Goal: Information Seeking & Learning: Find specific fact

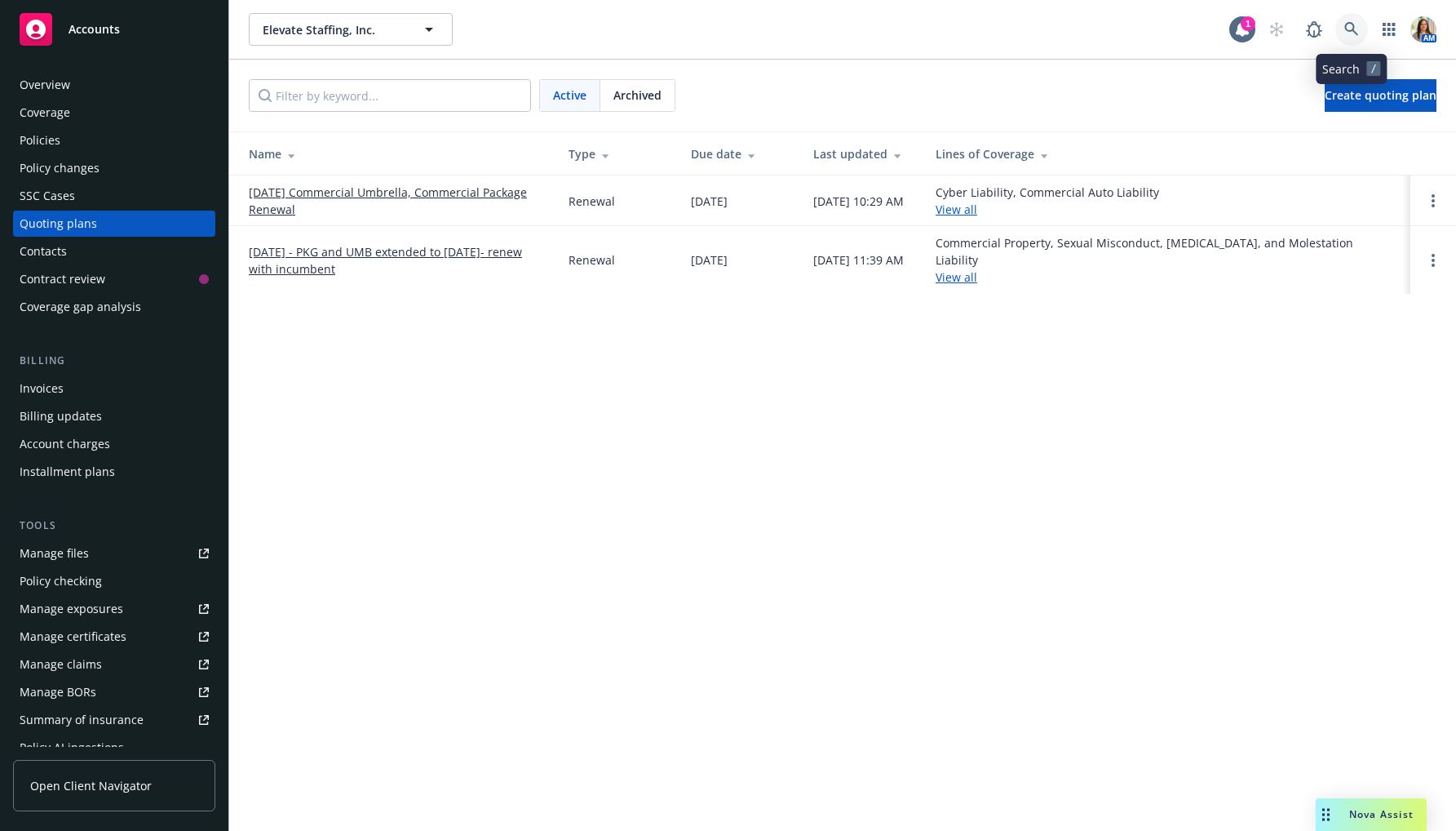
click at [1346, 32] on icon at bounding box center [1351, 29] width 14 height 14
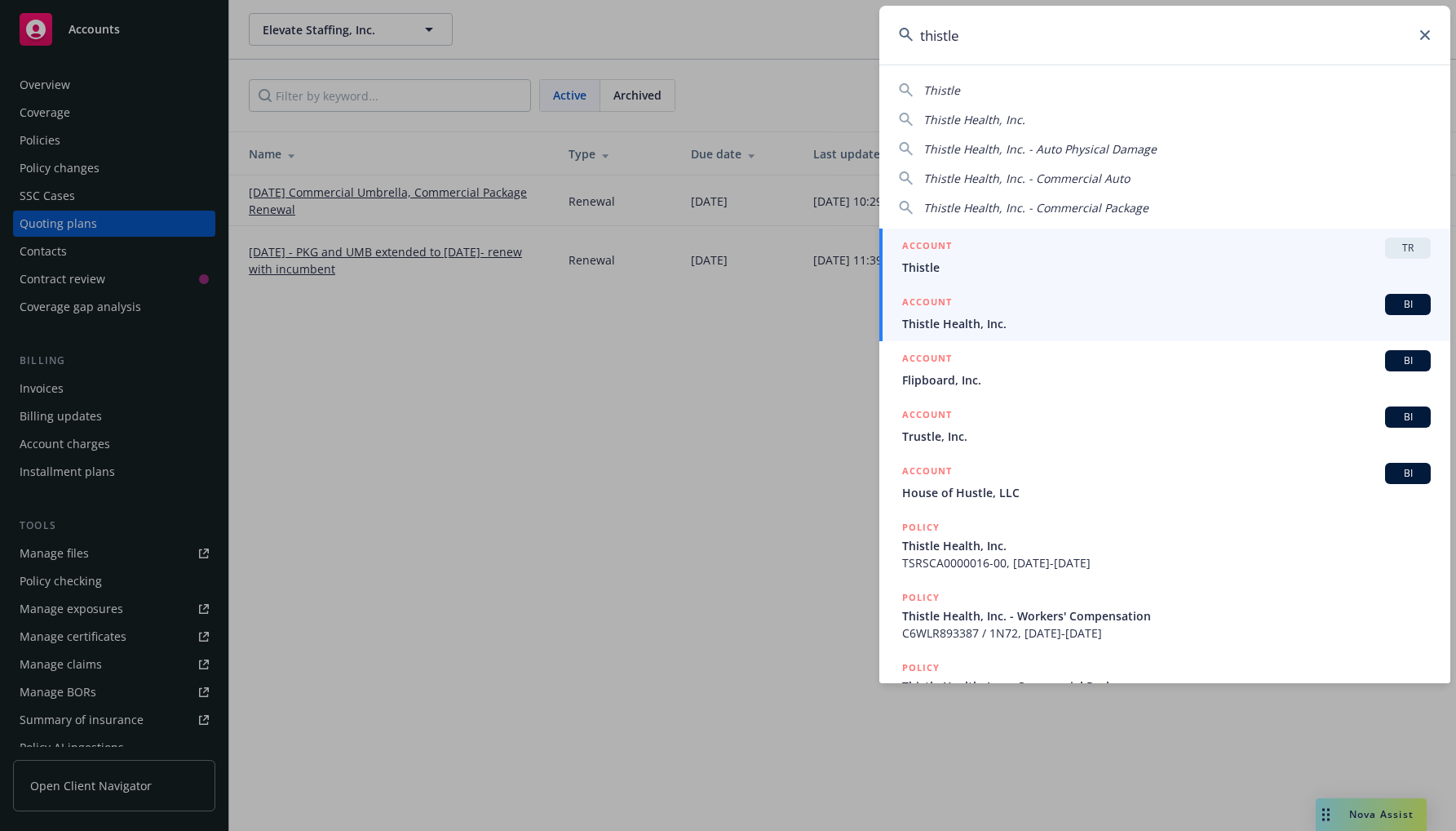
type input "thistle"
click at [1036, 307] on div "ACCOUNT BI" at bounding box center [1166, 304] width 528 height 21
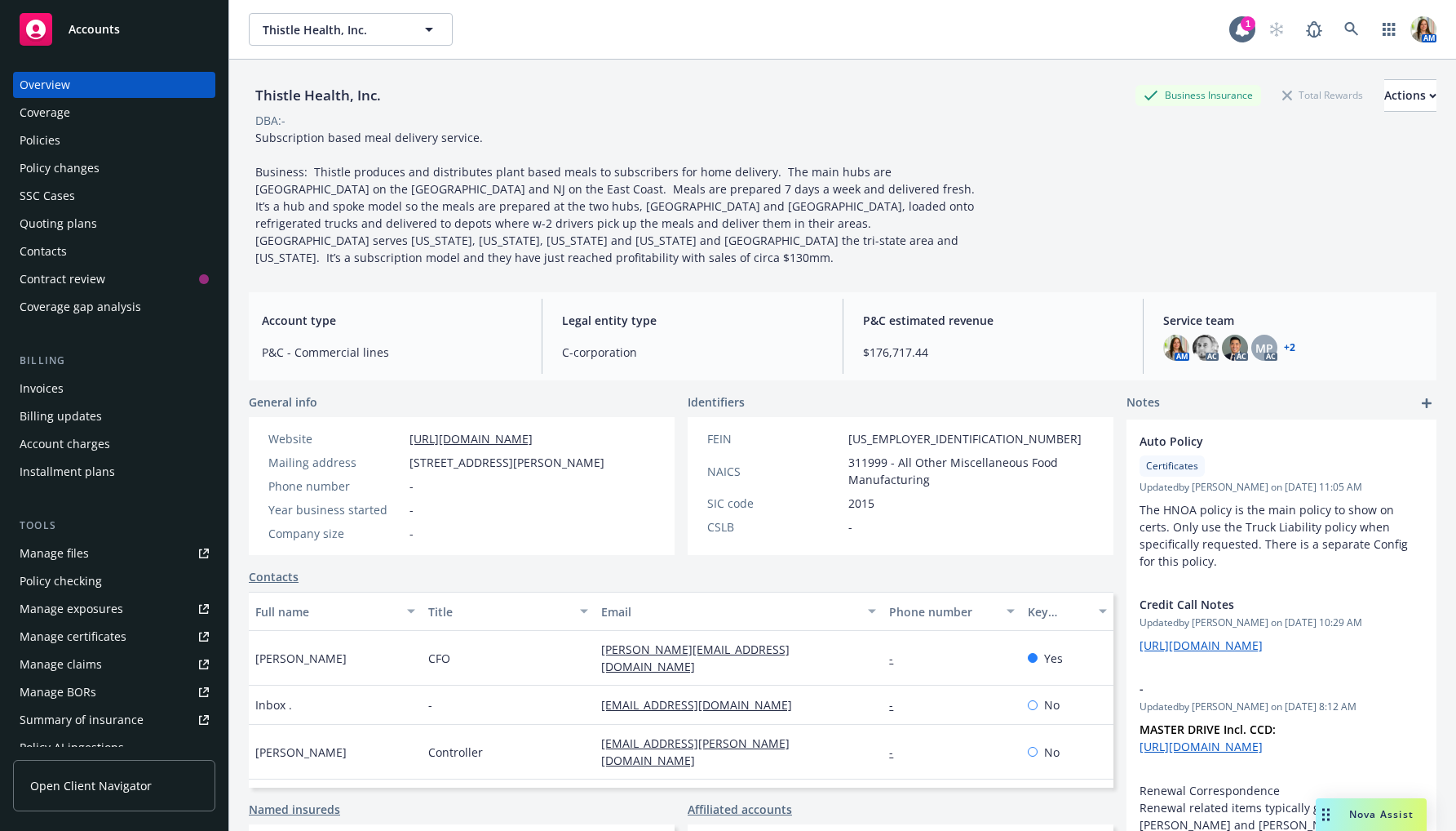
click at [60, 139] on div "Policies" at bounding box center [114, 139] width 189 height 26
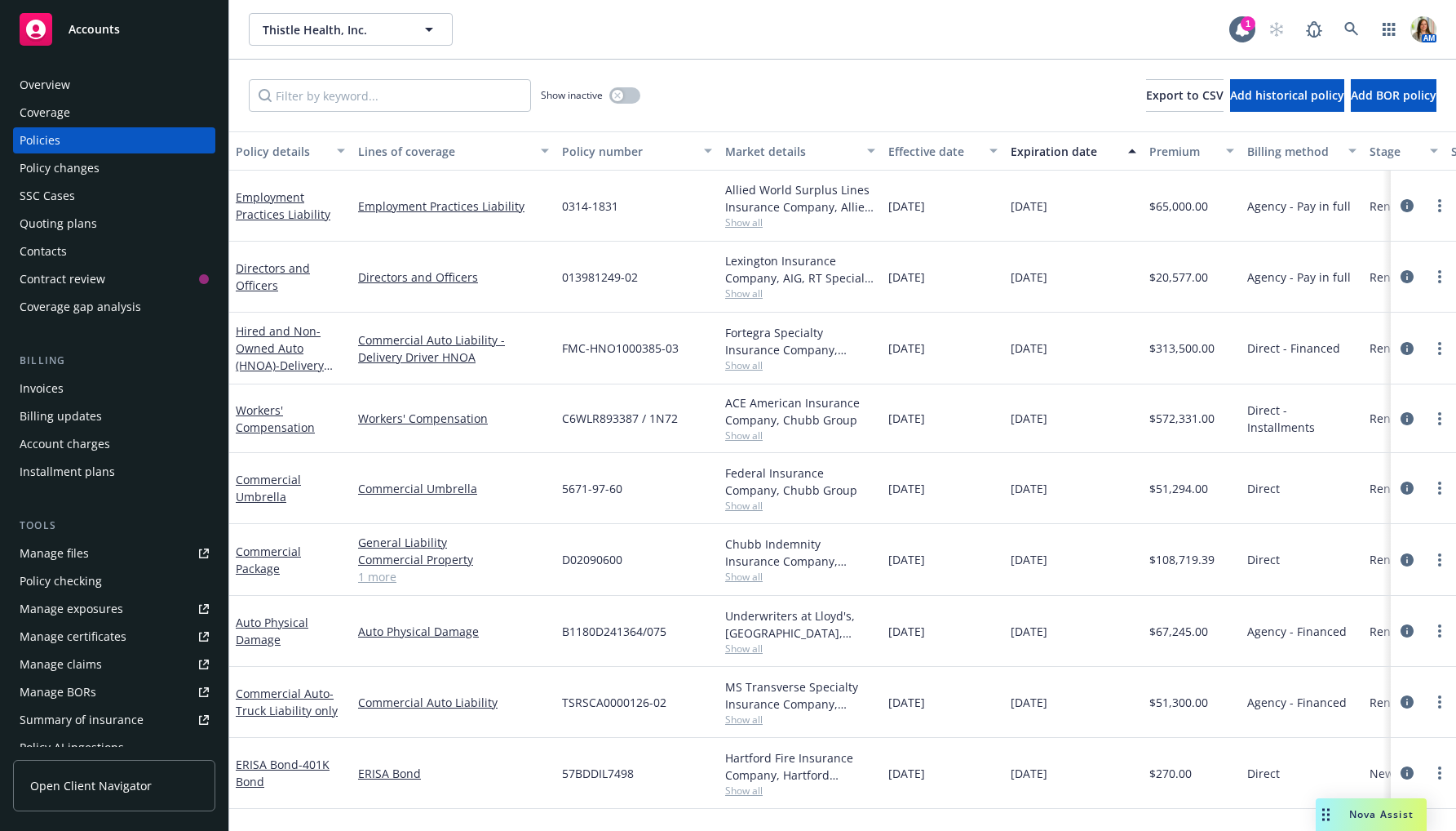
click at [104, 221] on div "Quoting plans" at bounding box center [114, 223] width 189 height 26
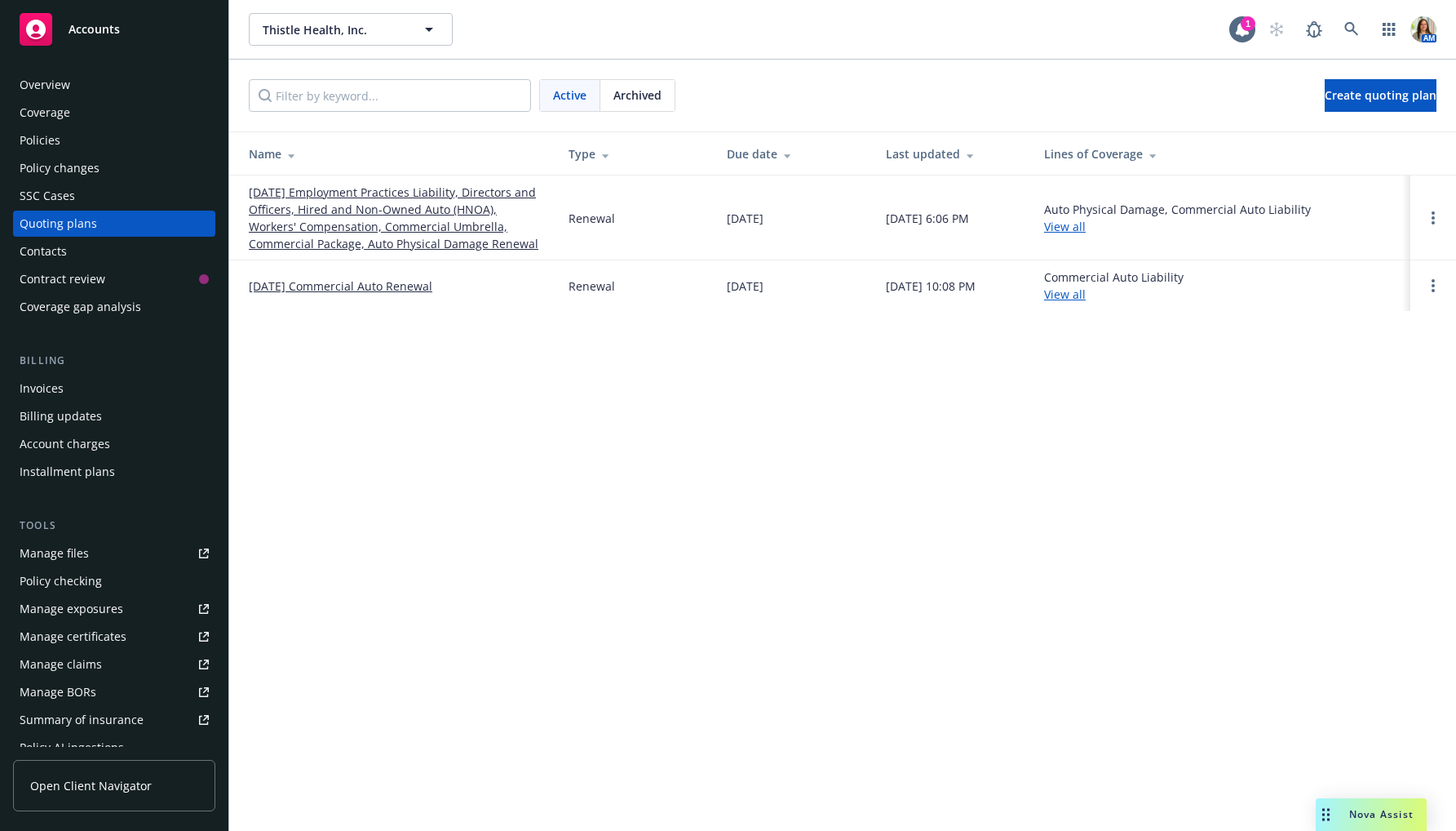
click at [368, 239] on link "[DATE] Employment Practices Liability, Directors and Officers, Hired and Non-Ow…" at bounding box center [396, 218] width 294 height 69
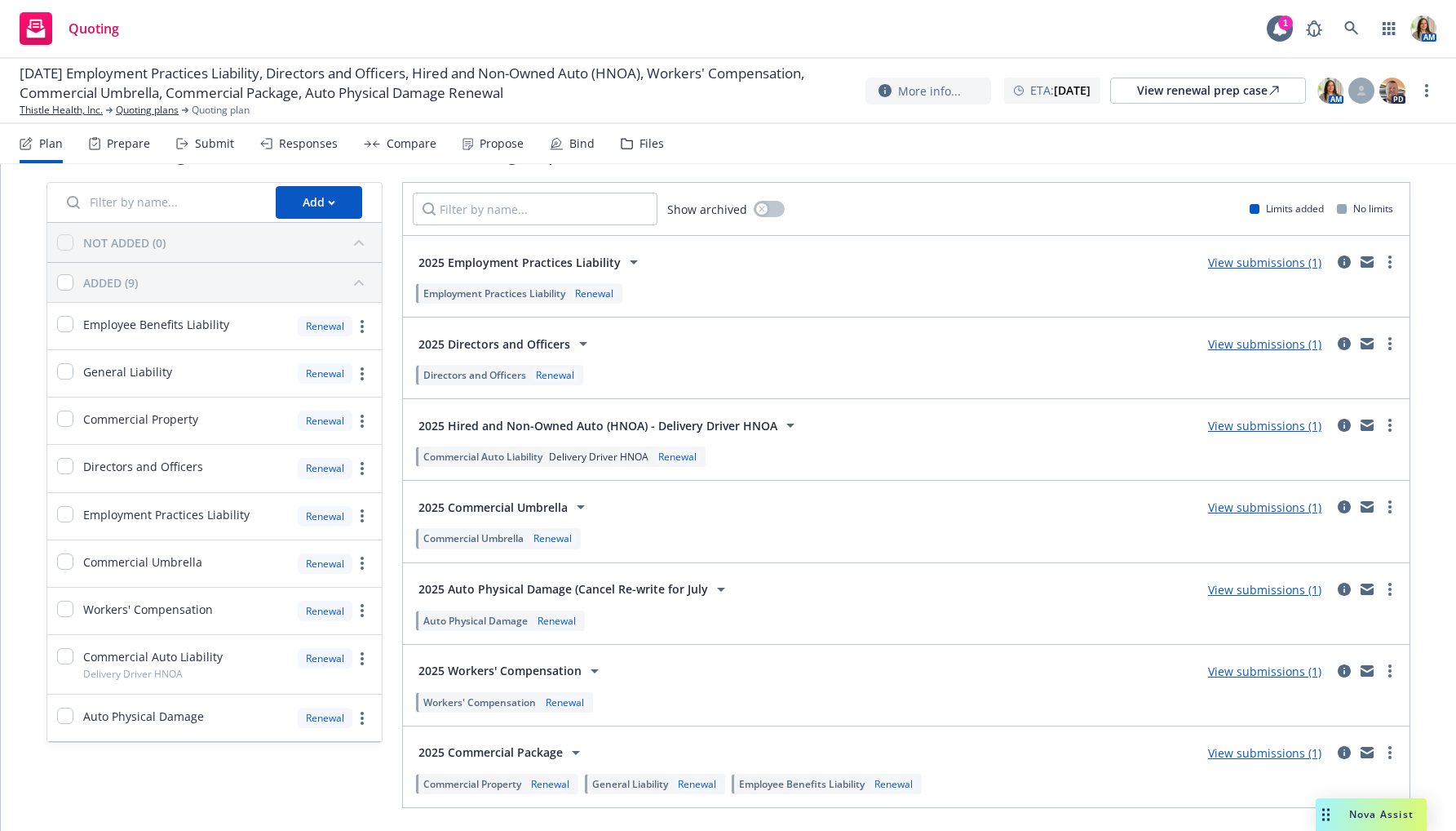
scroll to position [70, 0]
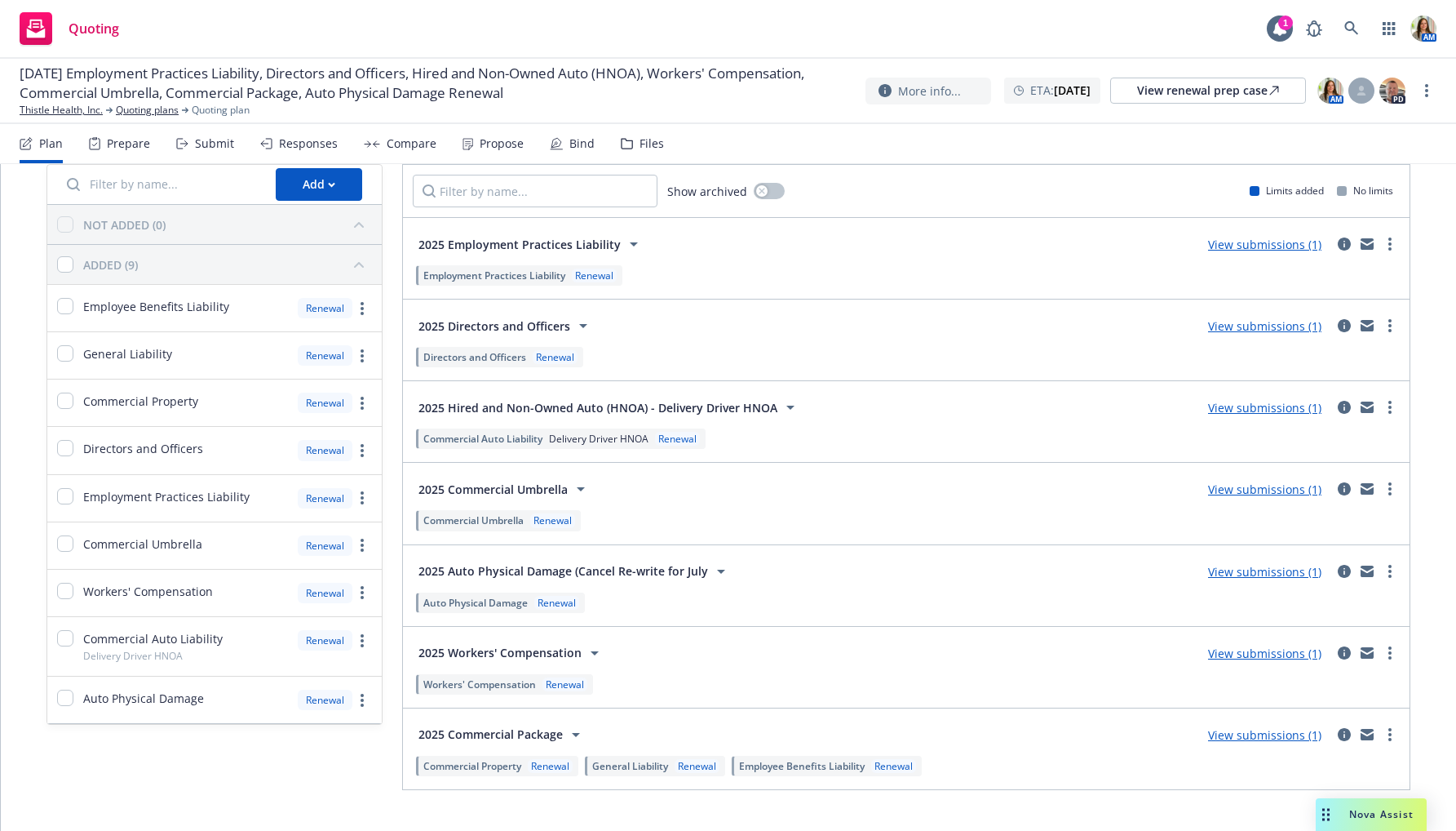
click at [1372, 660] on div "2025 Workers' Compensation View submissions (1)" at bounding box center [906, 653] width 987 height 32
click at [1380, 646] on link "more" at bounding box center [1389, 653] width 20 height 20
click at [1301, 499] on span "Copy logging email" at bounding box center [1299, 495] width 143 height 15
click at [72, 108] on link "Thistle Health, Inc." at bounding box center [61, 110] width 83 height 14
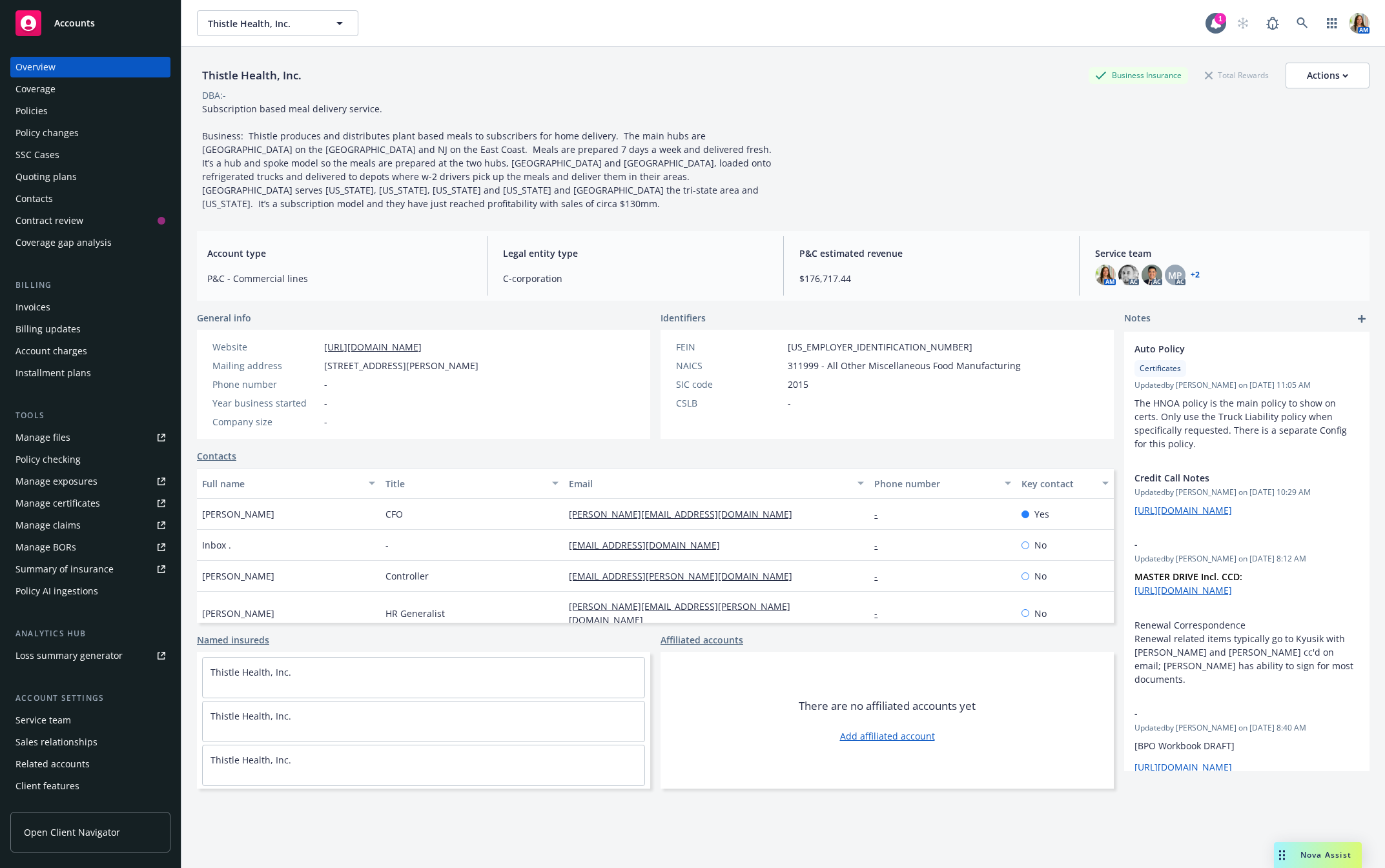
click at [50, 105] on div "Policies" at bounding box center [91, 110] width 149 height 20
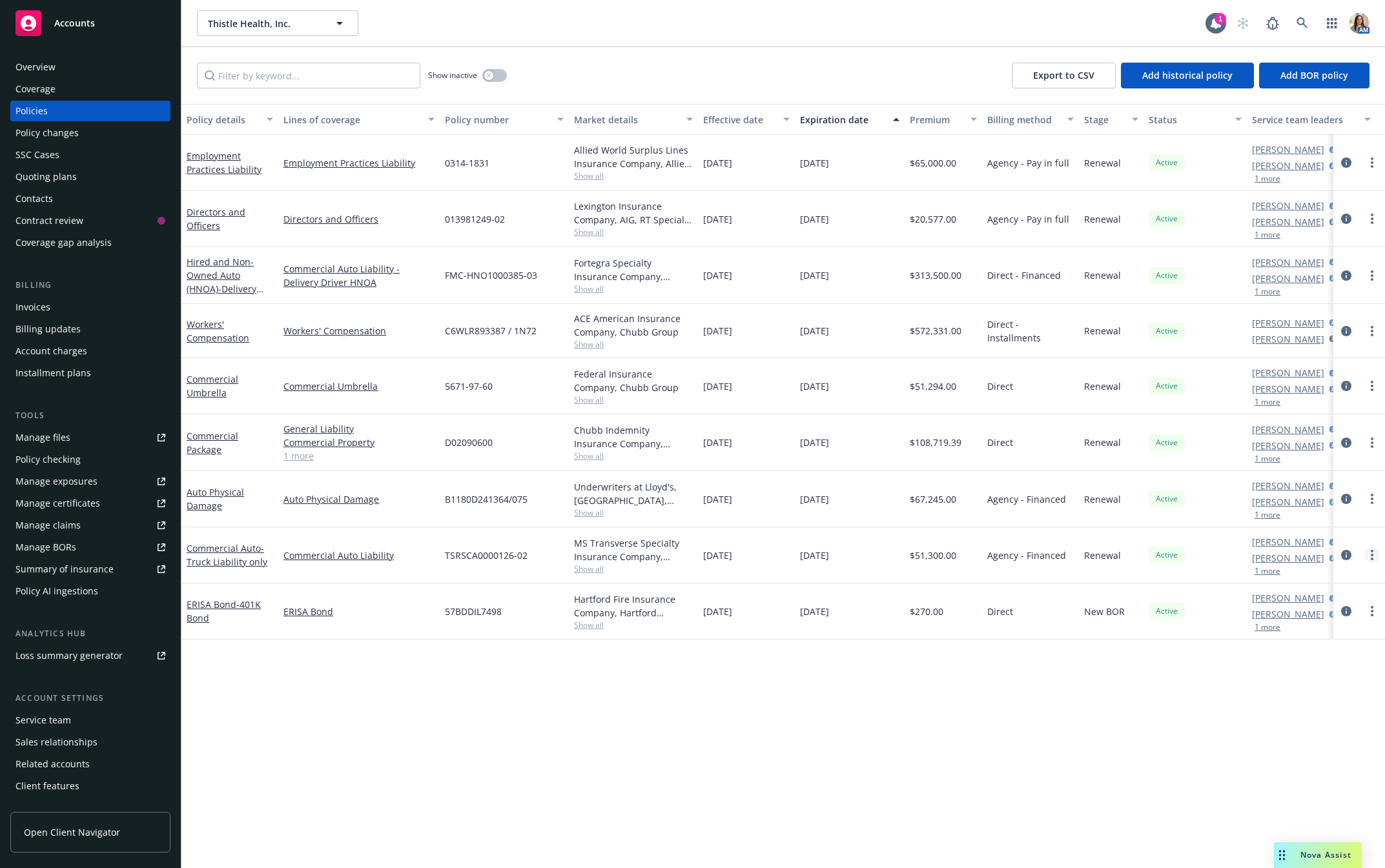
click at [1152, 557] on link "more" at bounding box center [1371, 555] width 16 height 16
click at [1152, 657] on link "Copy logging email" at bounding box center [1303, 739] width 152 height 26
click at [94, 180] on div "Quoting plans" at bounding box center [91, 177] width 149 height 20
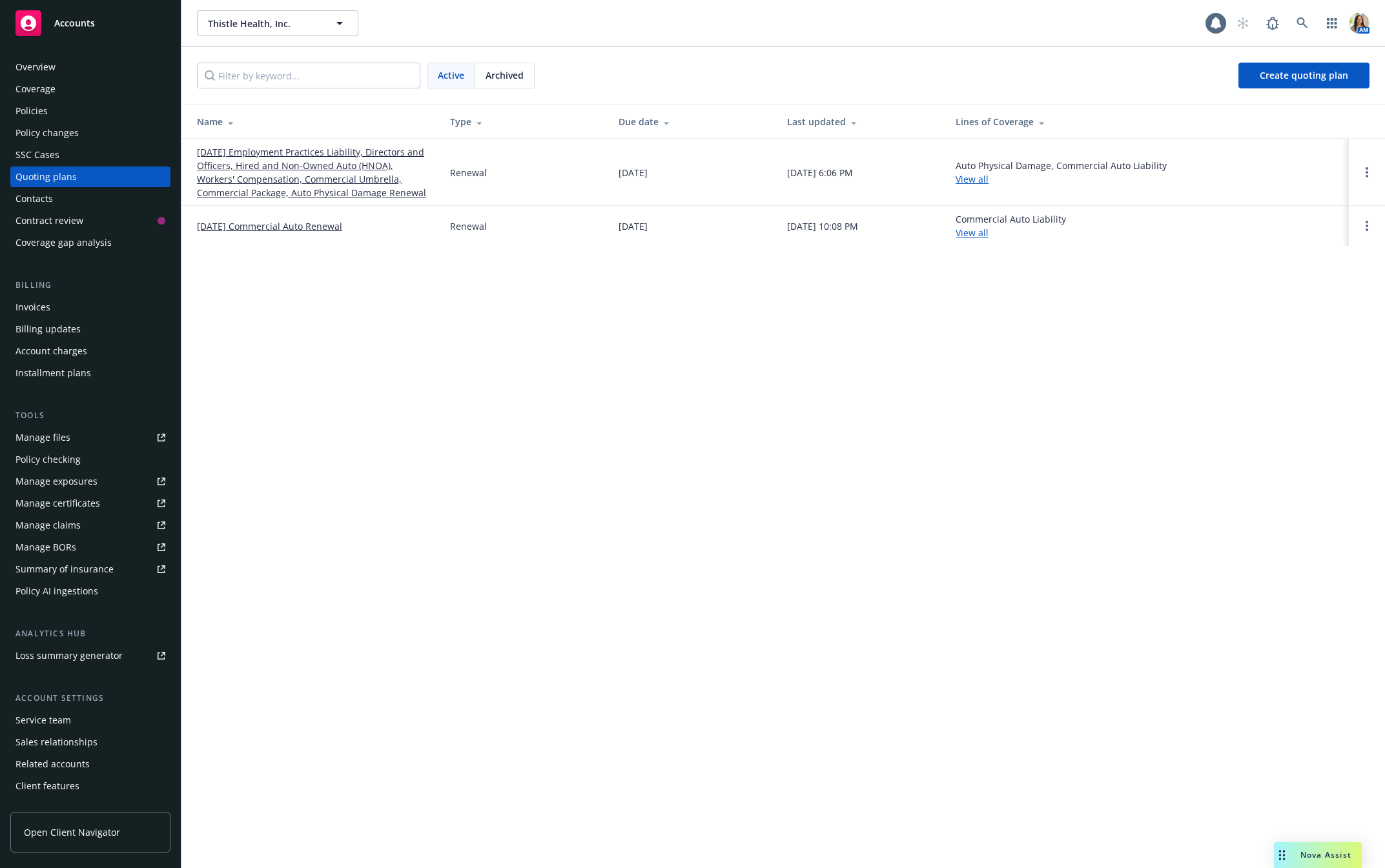
click at [292, 180] on link "12/15/25 Employment Practices Liability, Directors and Officers, Hired and Non-…" at bounding box center [313, 172] width 232 height 54
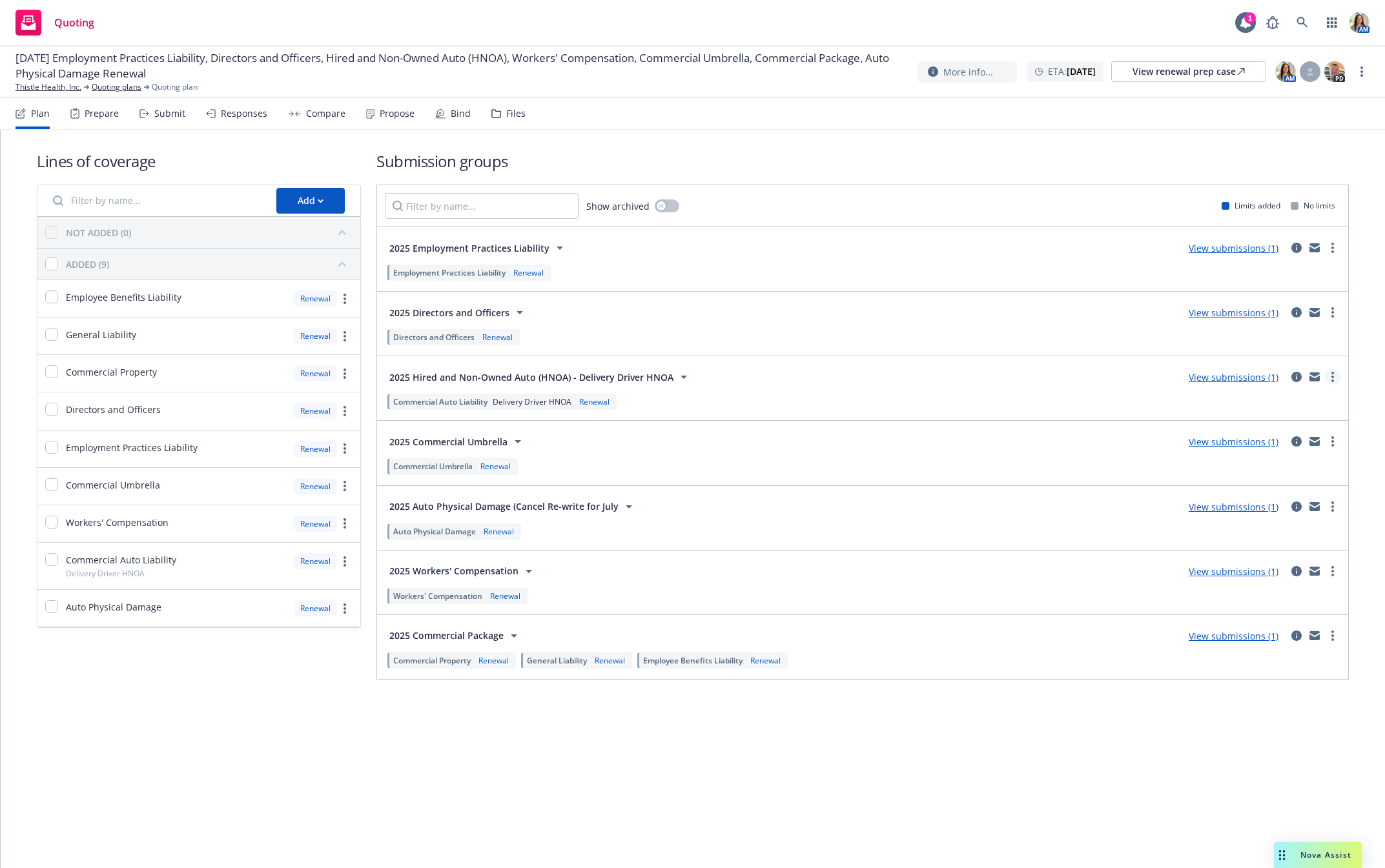
click at [1331, 381] on icon "more" at bounding box center [1332, 377] width 2 height 11
click at [1295, 431] on span "Copy logging email" at bounding box center [1260, 437] width 113 height 12
click at [69, 82] on link "Thistle Health, Inc." at bounding box center [48, 87] width 66 height 11
click at [521, 113] on nav "Plan Prepare Submit Responses Compare Propose Bind Files" at bounding box center [693, 113] width 1354 height 31
click at [516, 112] on div "Files" at bounding box center [516, 114] width 20 height 11
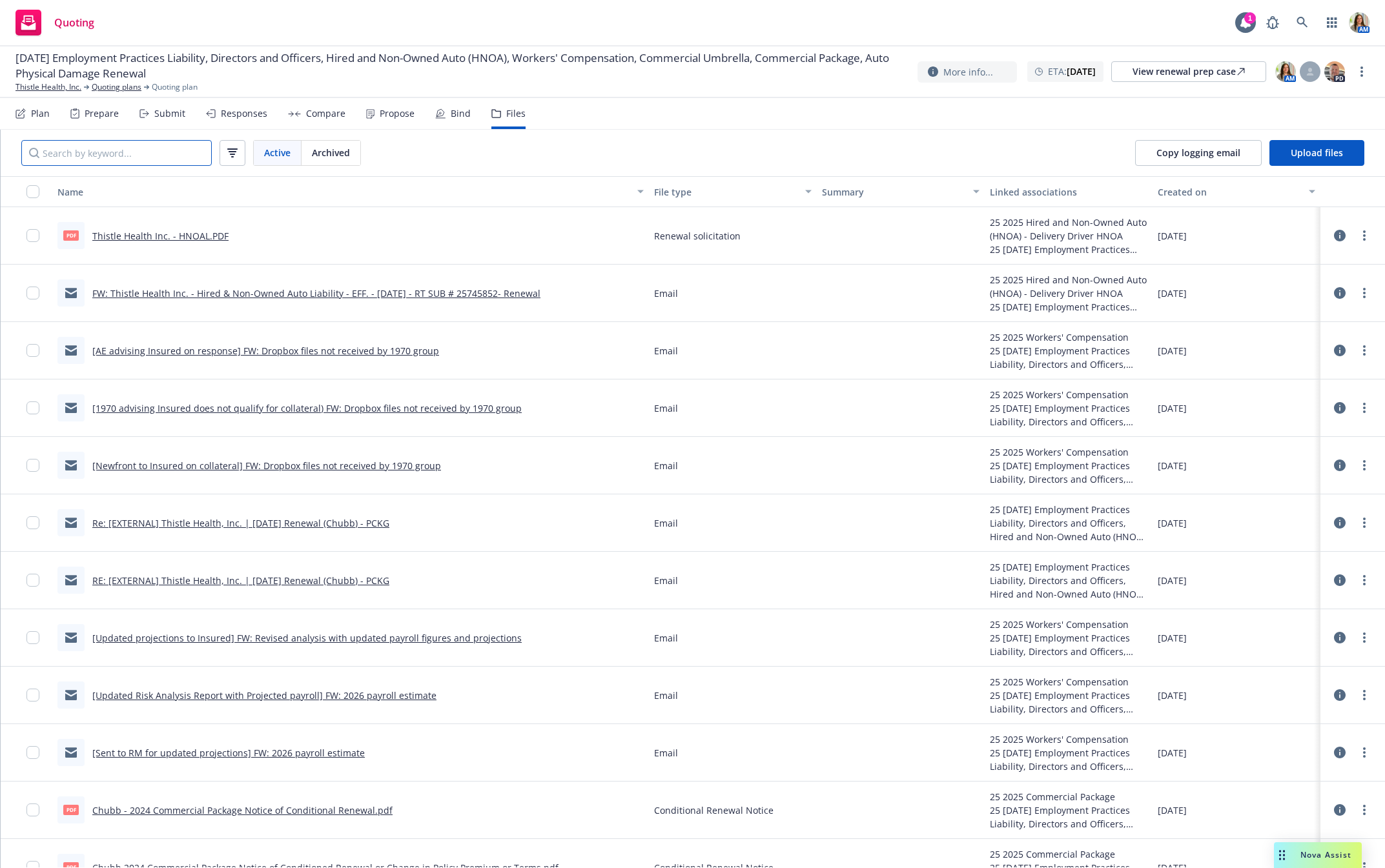
drag, startPoint x: 120, startPoint y: 148, endPoint x: 88, endPoint y: 166, distance: 36.7
click at [119, 149] on input "Search by keyword..." at bounding box center [116, 153] width 190 height 26
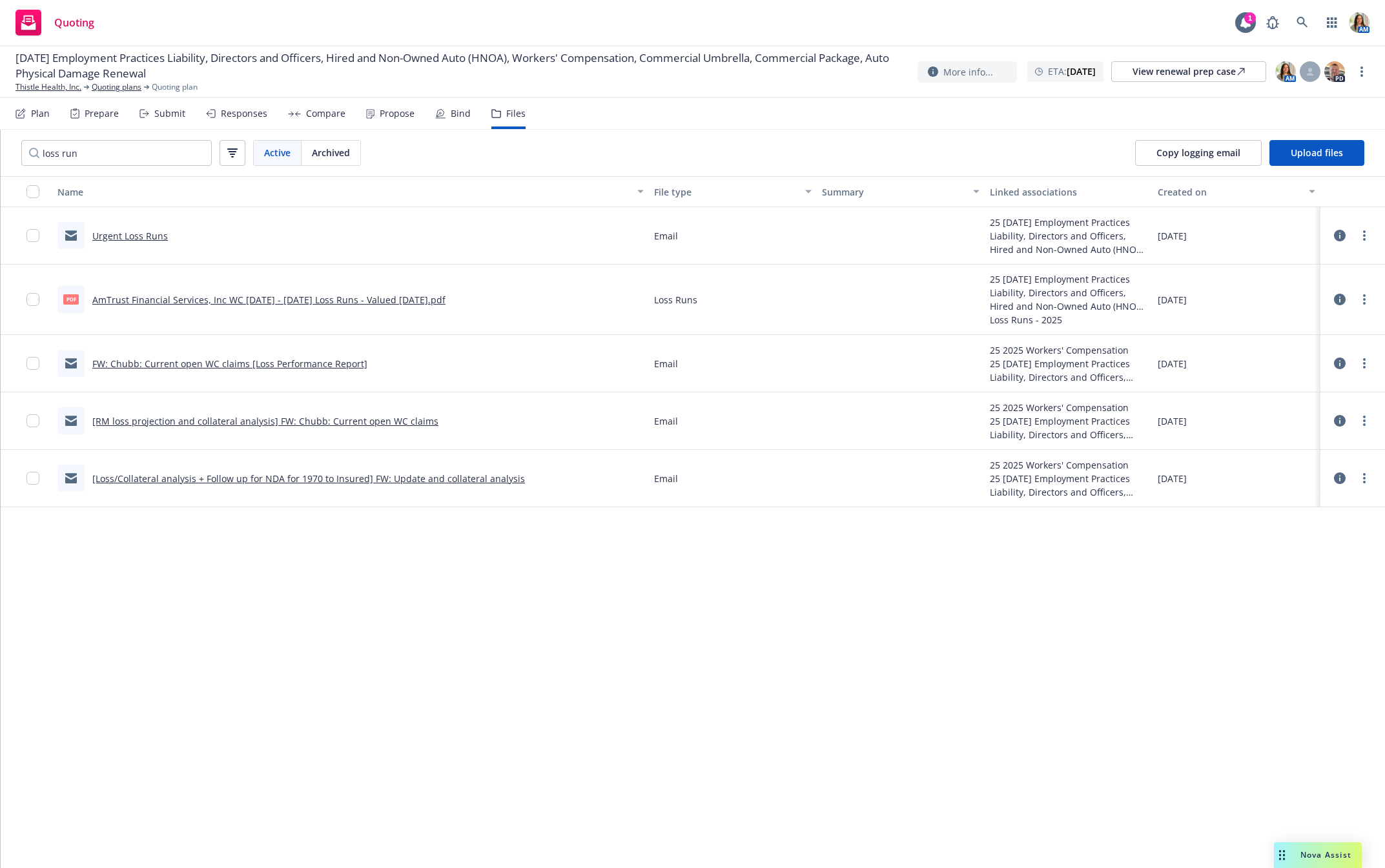
click at [140, 239] on link "Urgent Loss Runs" at bounding box center [130, 235] width 75 height 12
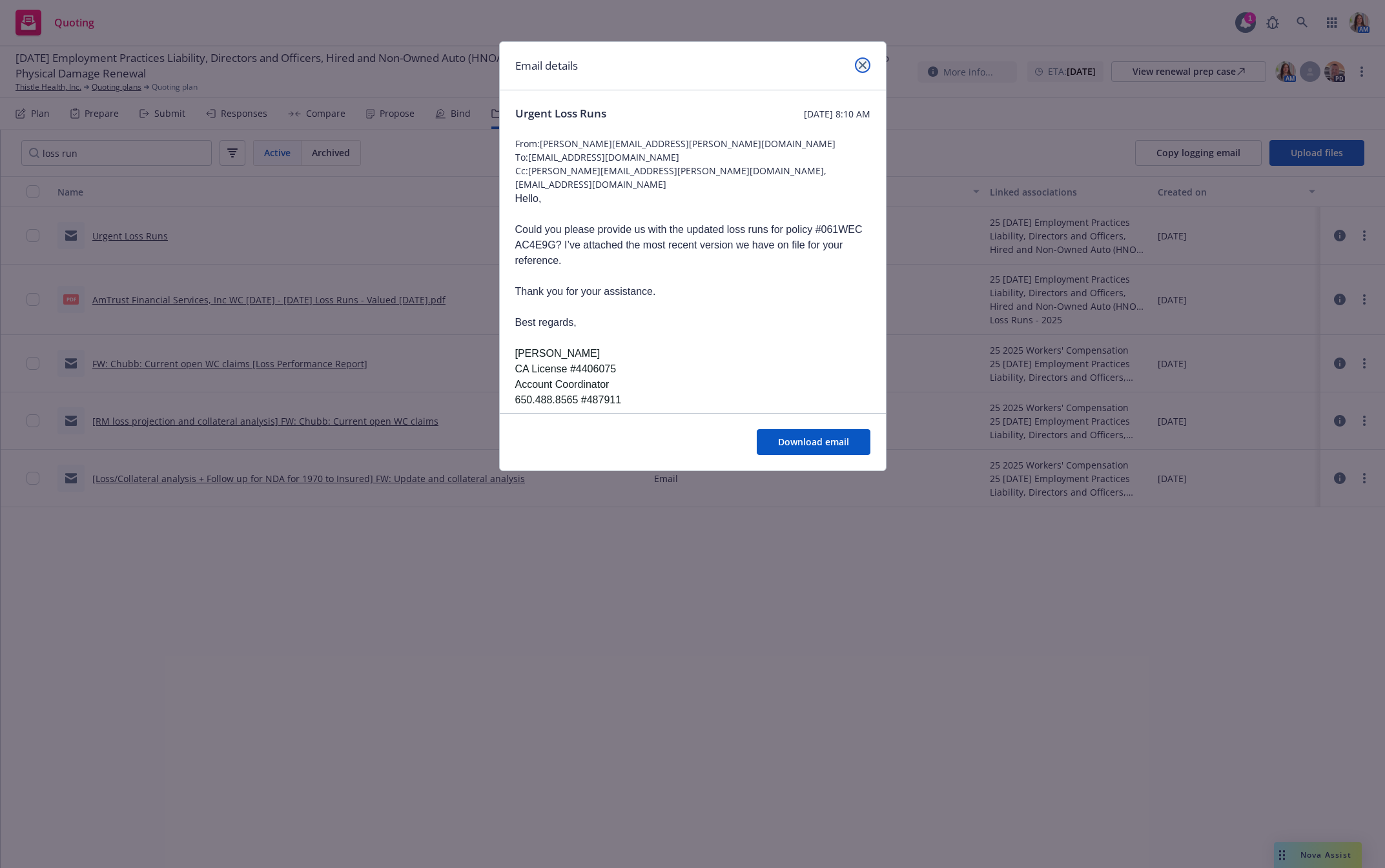
click at [859, 66] on icon "close" at bounding box center [863, 65] width 8 height 8
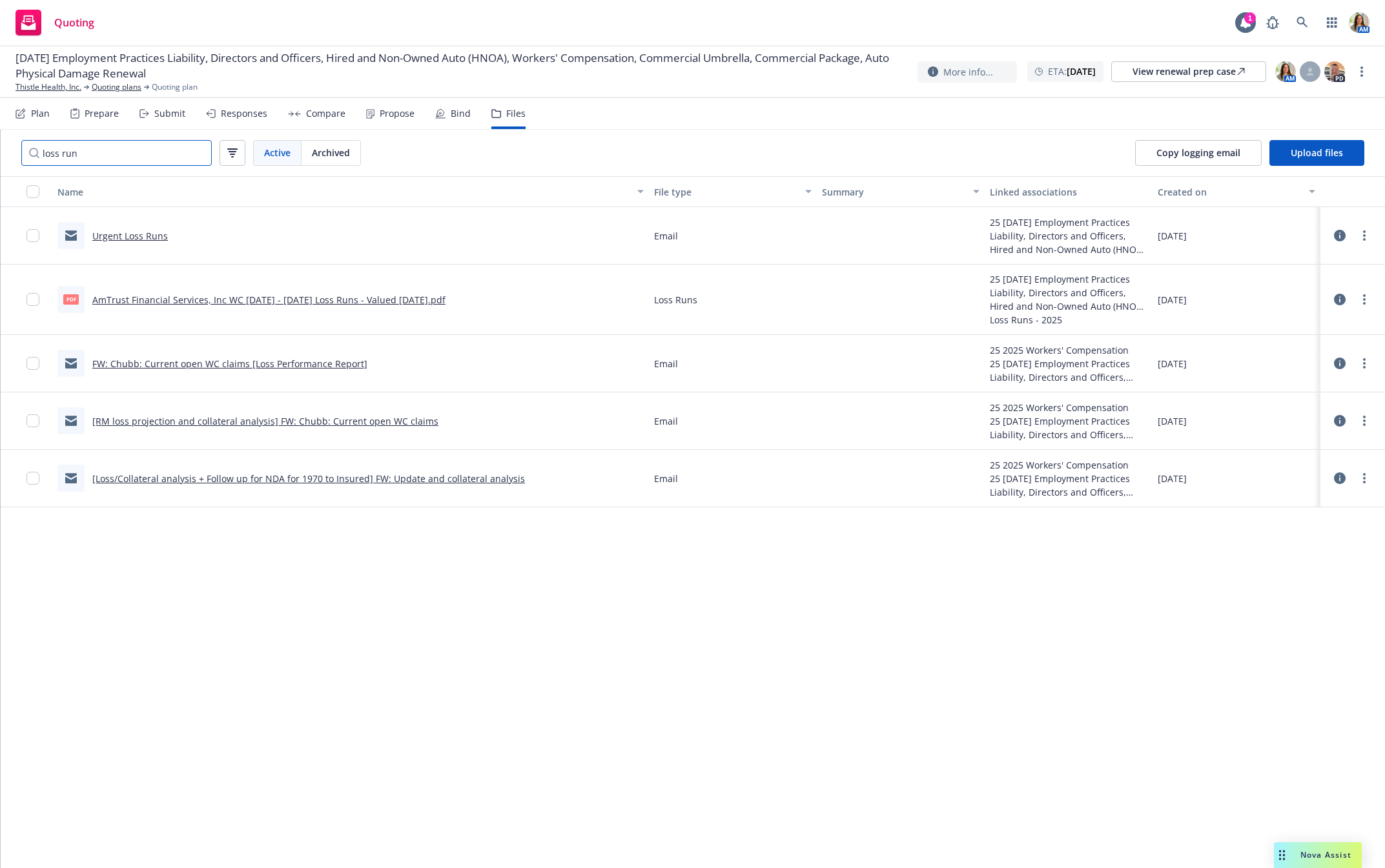
click at [135, 149] on input "loss run" at bounding box center [116, 153] width 190 height 26
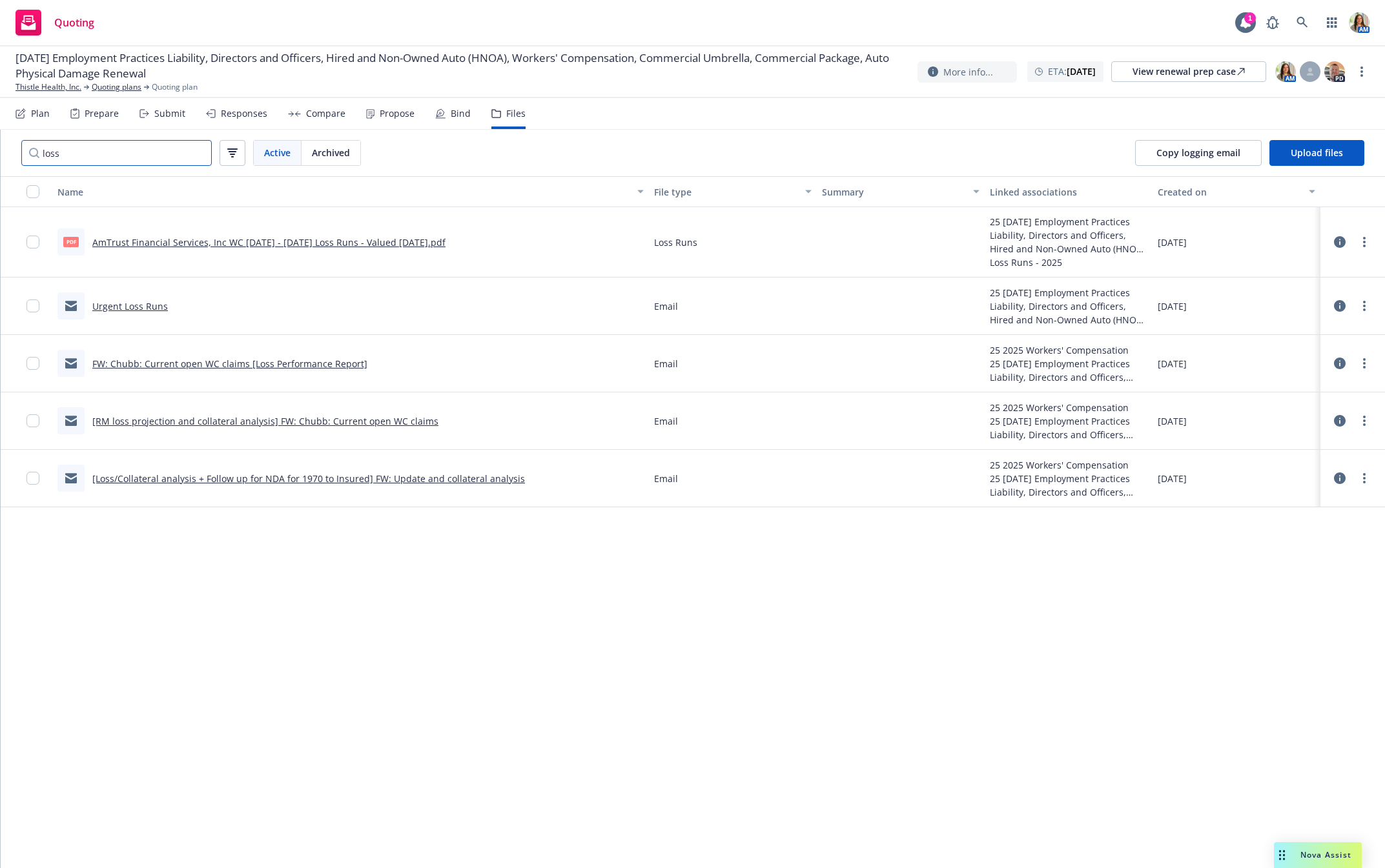
type input "loss"
click at [43, 113] on div "Plan" at bounding box center [40, 114] width 19 height 11
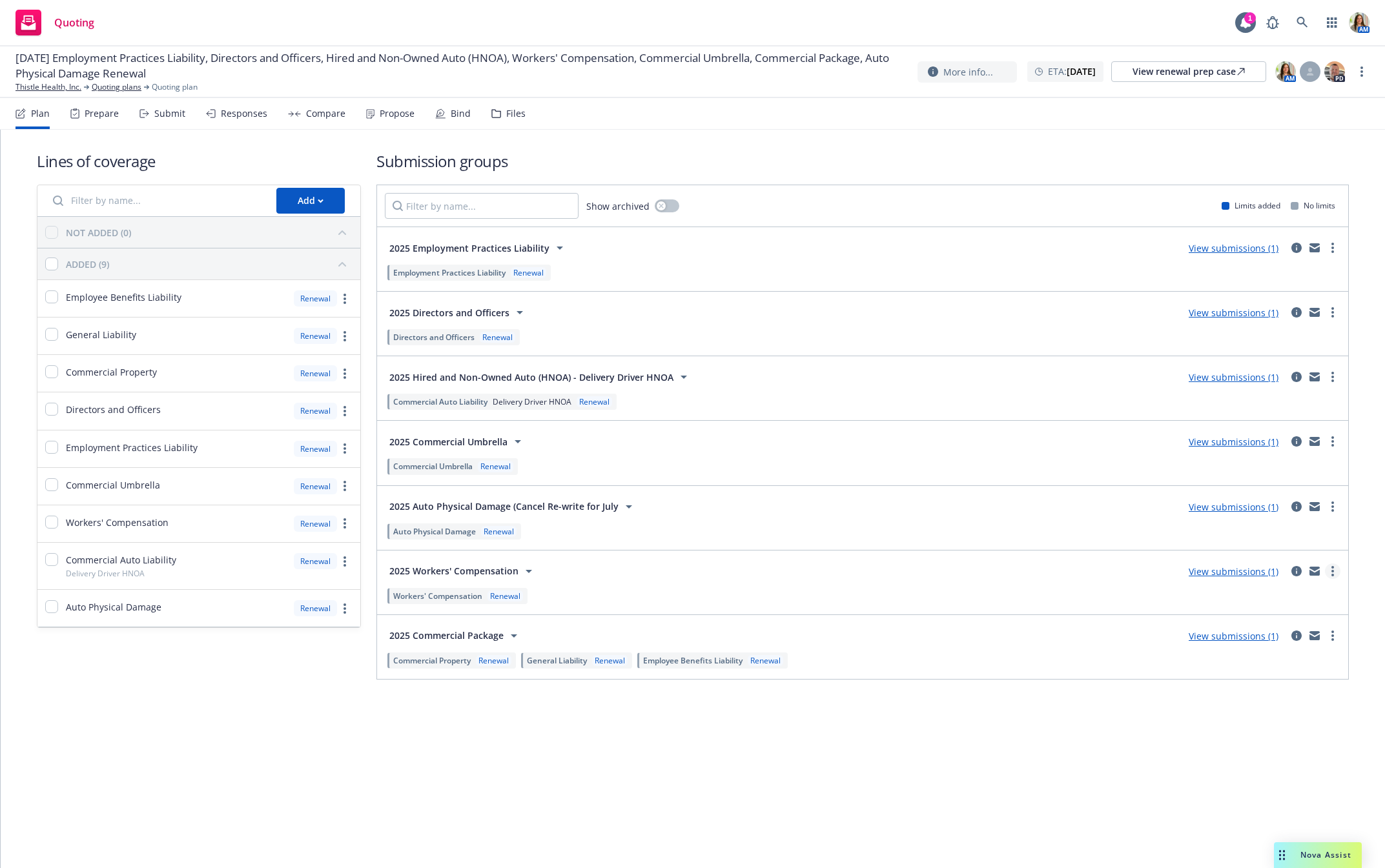
click at [1336, 578] on link "more" at bounding box center [1332, 571] width 16 height 16
click at [1320, 631] on link "Copy logging email" at bounding box center [1271, 635] width 136 height 26
click at [514, 109] on div "Files" at bounding box center [516, 114] width 20 height 11
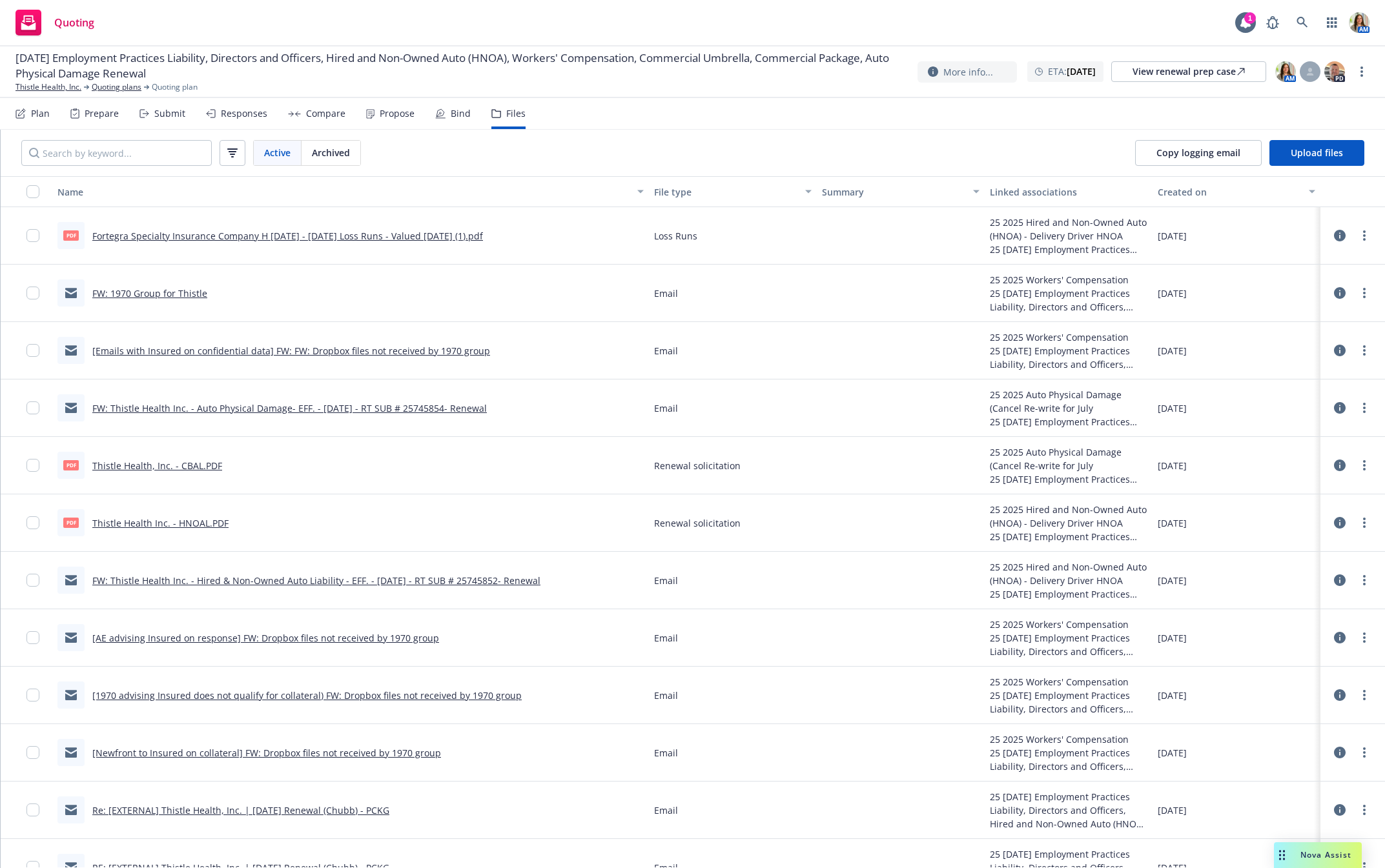
click at [346, 235] on link "Fortegra Specialty Insurance Company H 2021 - 2024 Loss Runs - Valued 2024-10-0…" at bounding box center [287, 235] width 390 height 12
click at [345, 232] on link "Fortegra Specialty Insurance Company H 2021 - 2024 Loss Runs - Valued 2024-10-0…" at bounding box center [287, 235] width 390 height 12
click at [38, 109] on div "Plan" at bounding box center [40, 114] width 19 height 11
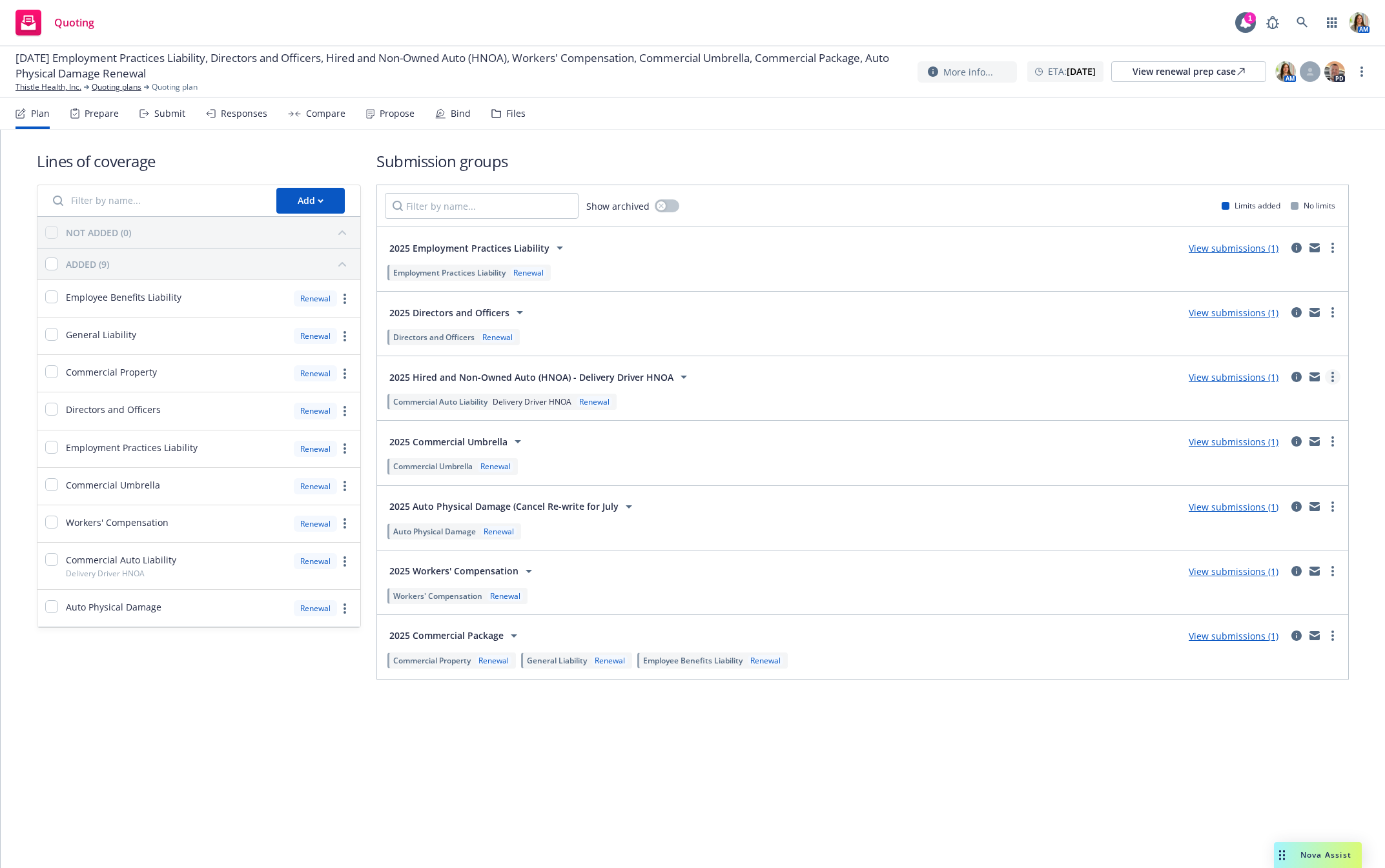
click at [1331, 381] on icon "more" at bounding box center [1332, 377] width 2 height 11
click at [1242, 431] on span "Copy logging email" at bounding box center [1260, 437] width 113 height 12
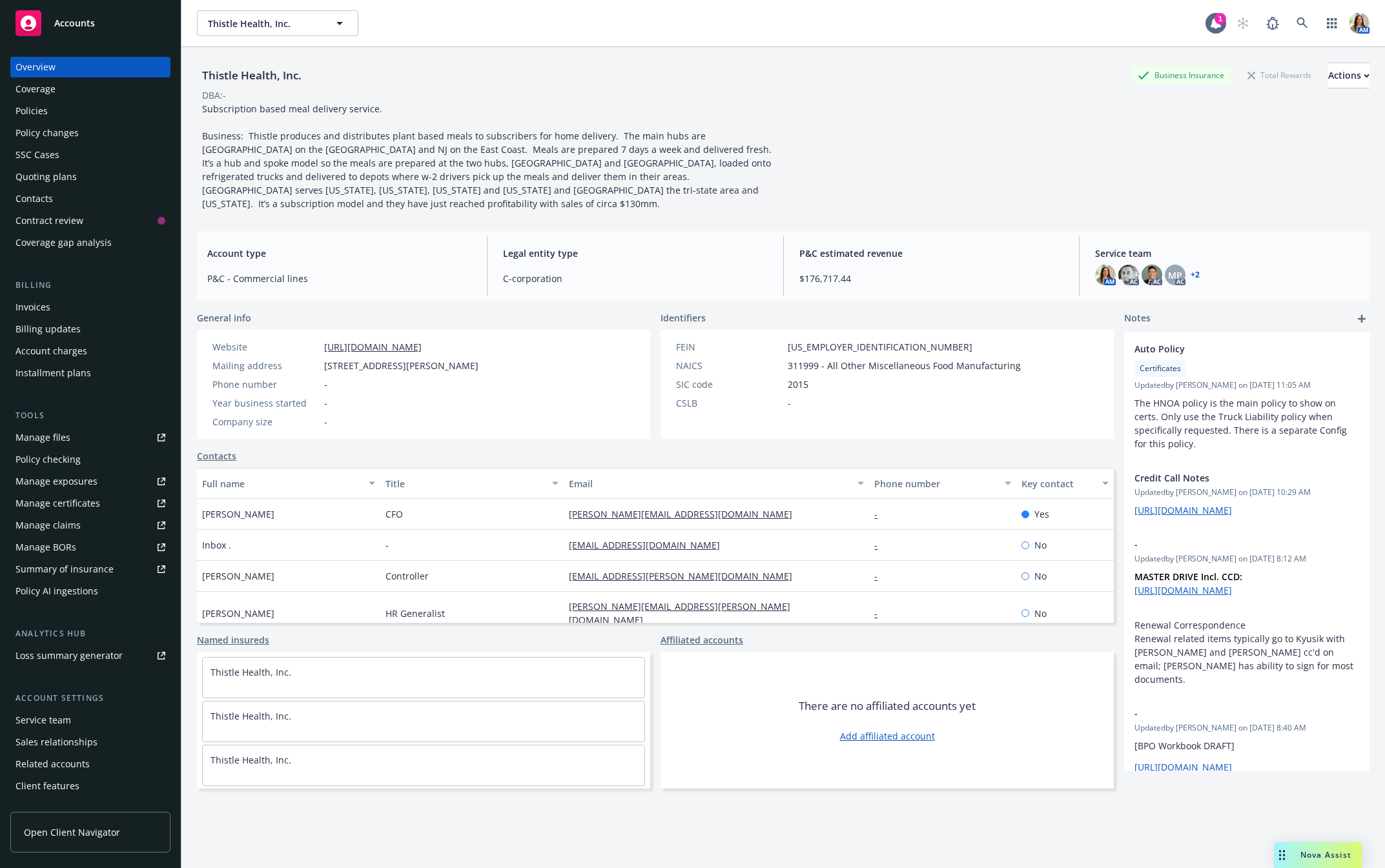
click at [63, 102] on div "Policies" at bounding box center [91, 110] width 149 height 20
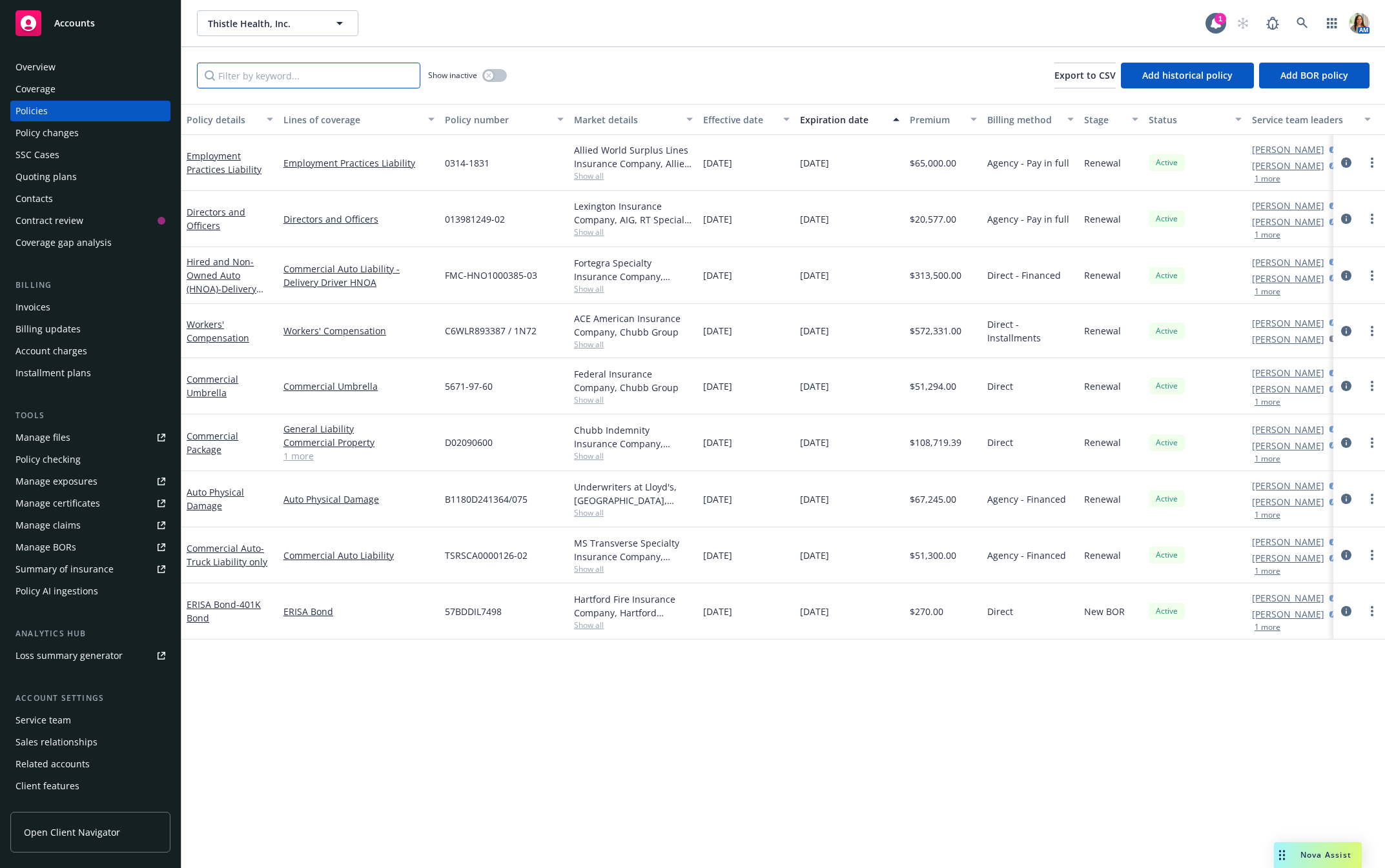
drag, startPoint x: 287, startPoint y: 75, endPoint x: 242, endPoint y: 74, distance: 45.0
click at [279, 75] on input "Filter by keyword..." at bounding box center [309, 75] width 223 height 26
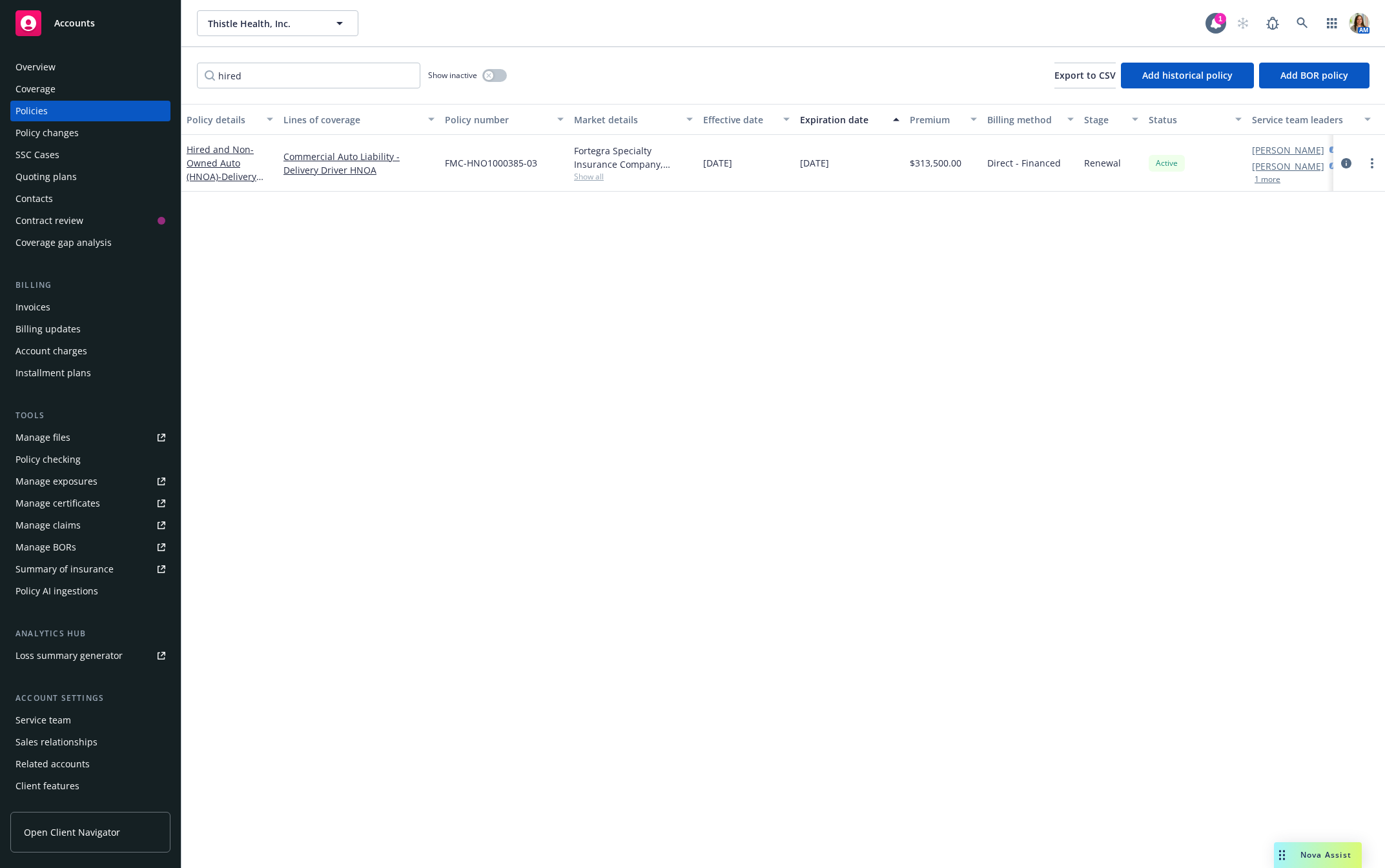
click at [69, 430] on link "Manage files" at bounding box center [91, 437] width 160 height 20
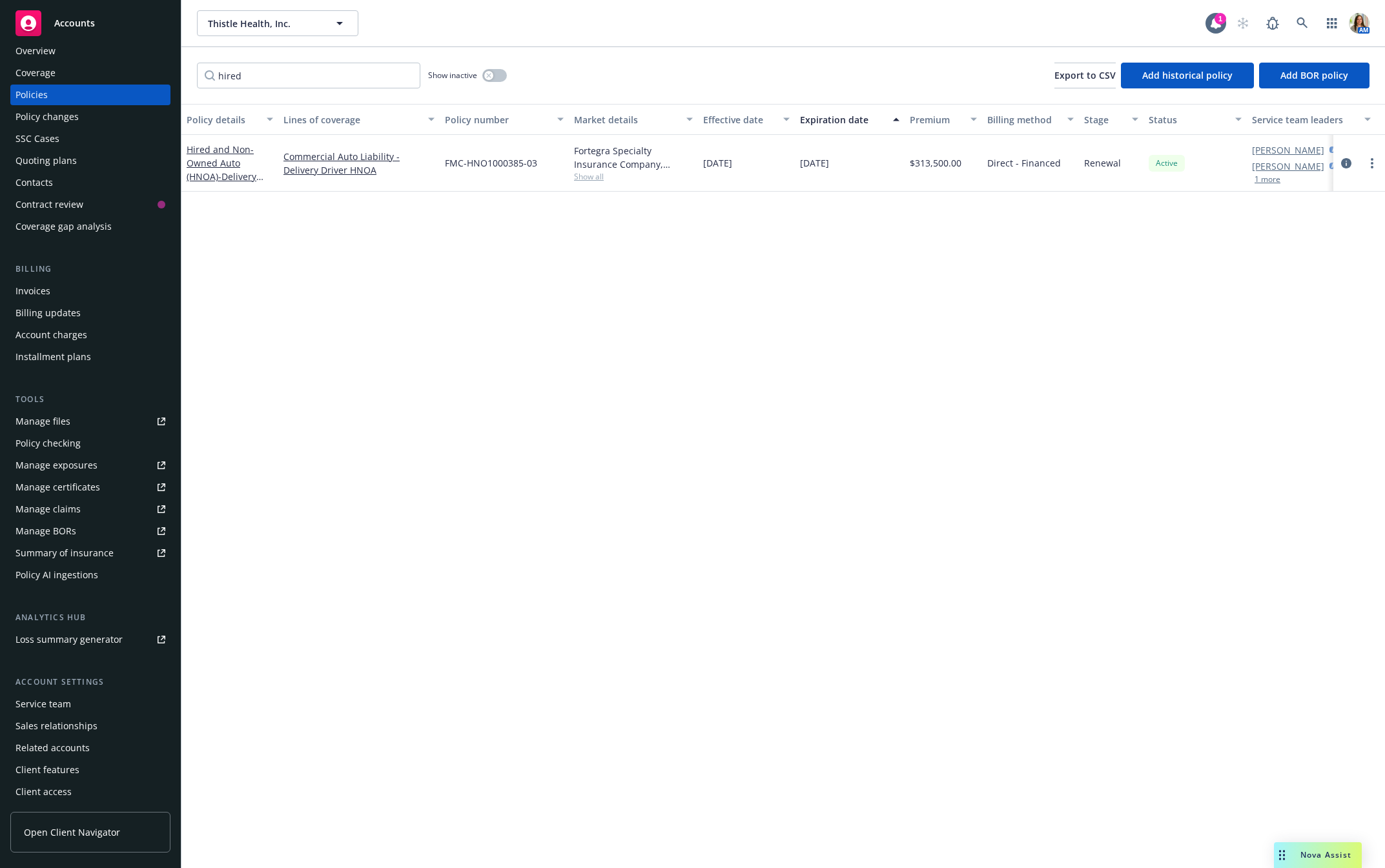
scroll to position [14, 0]
click at [65, 509] on div "Manage claims" at bounding box center [48, 511] width 65 height 20
click at [279, 80] on input "hired" at bounding box center [309, 75] width 223 height 26
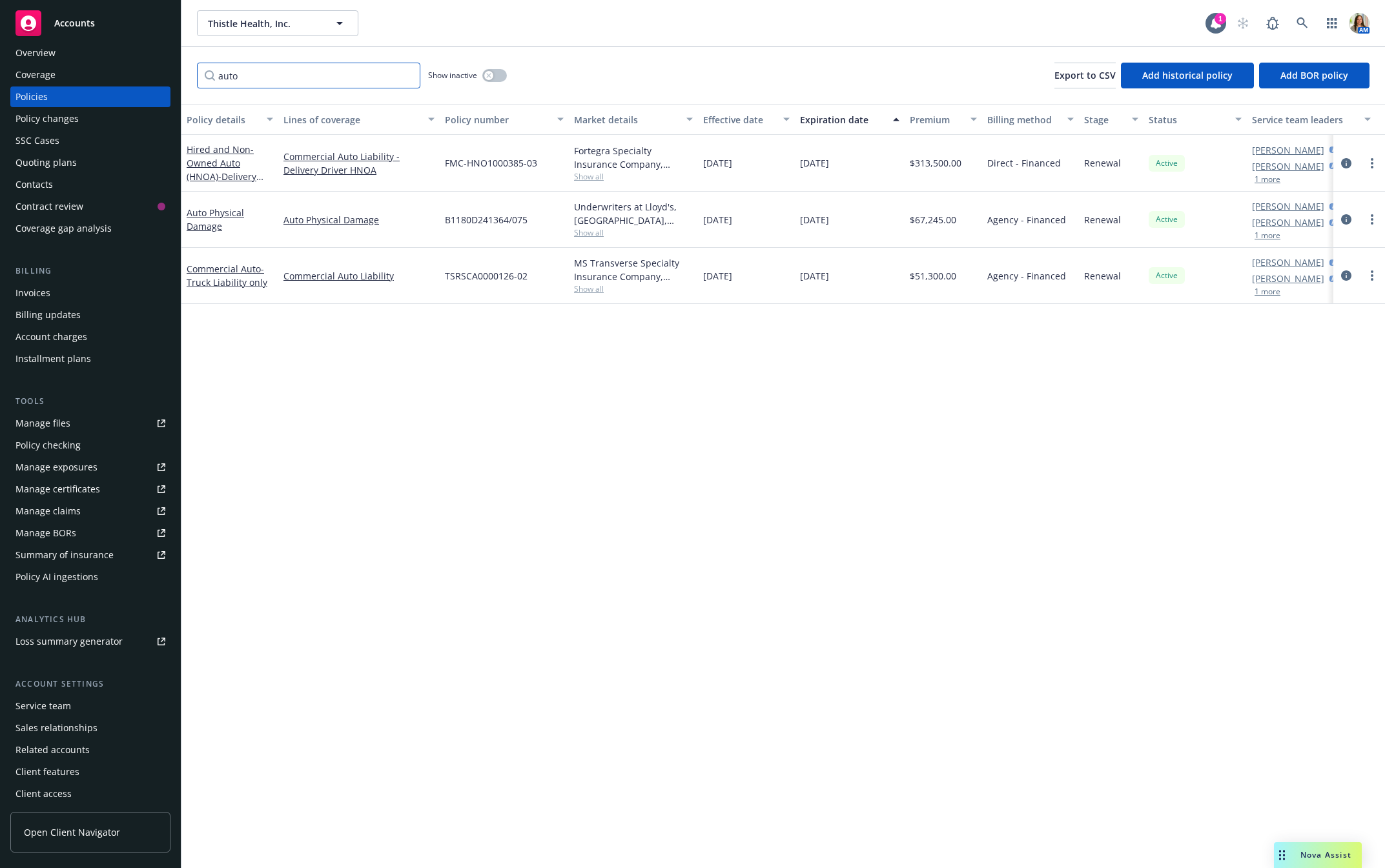
type input "auto"
click at [578, 292] on span "Show all" at bounding box center [632, 288] width 118 height 11
click at [1296, 20] on icon at bounding box center [1301, 23] width 11 height 11
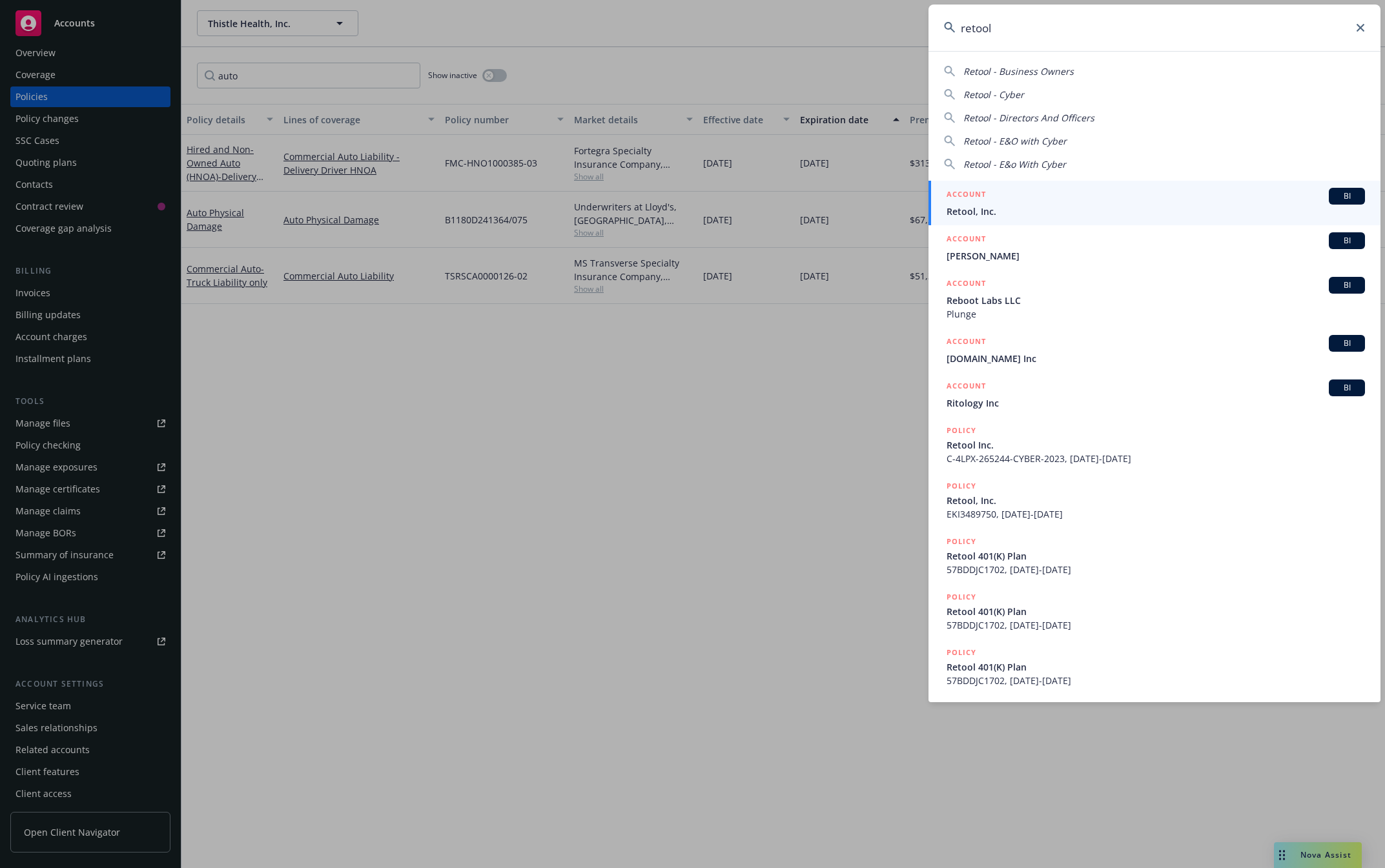
type input "retool"
click at [1041, 199] on div "ACCOUNT BI" at bounding box center [1156, 196] width 418 height 17
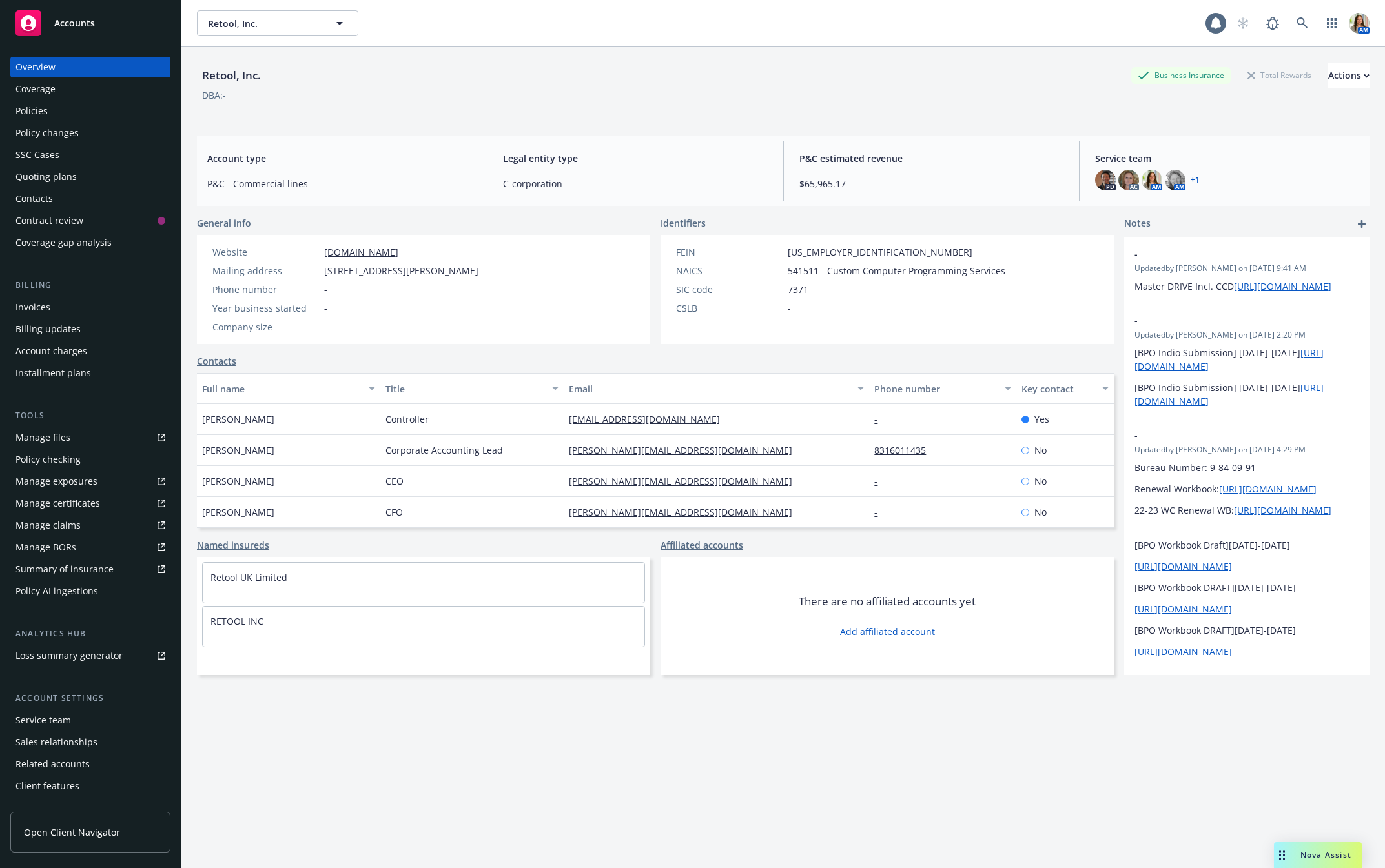
click at [62, 123] on div "Policy changes" at bounding box center [48, 133] width 63 height 20
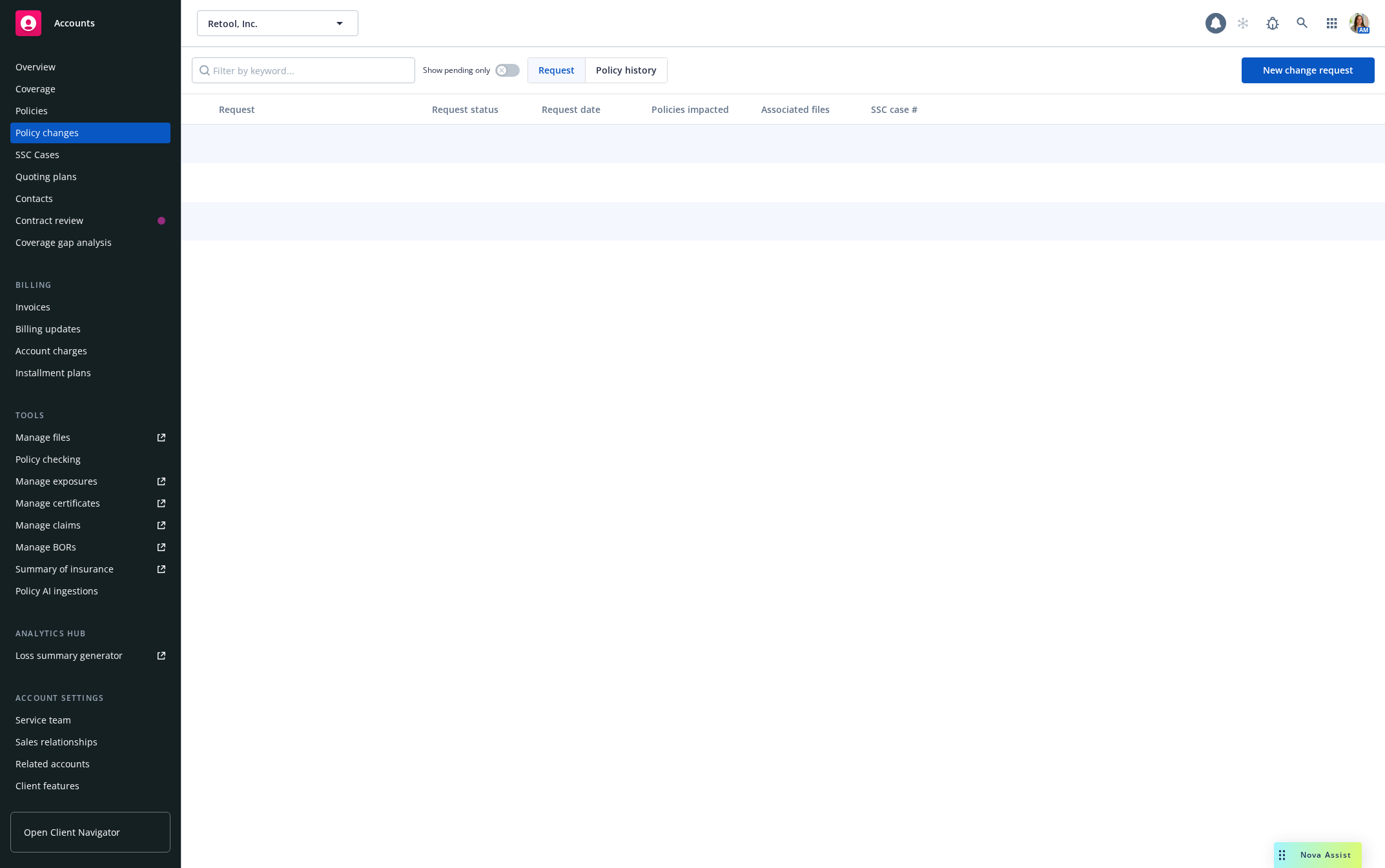
click at [55, 115] on div "Policies" at bounding box center [91, 110] width 149 height 20
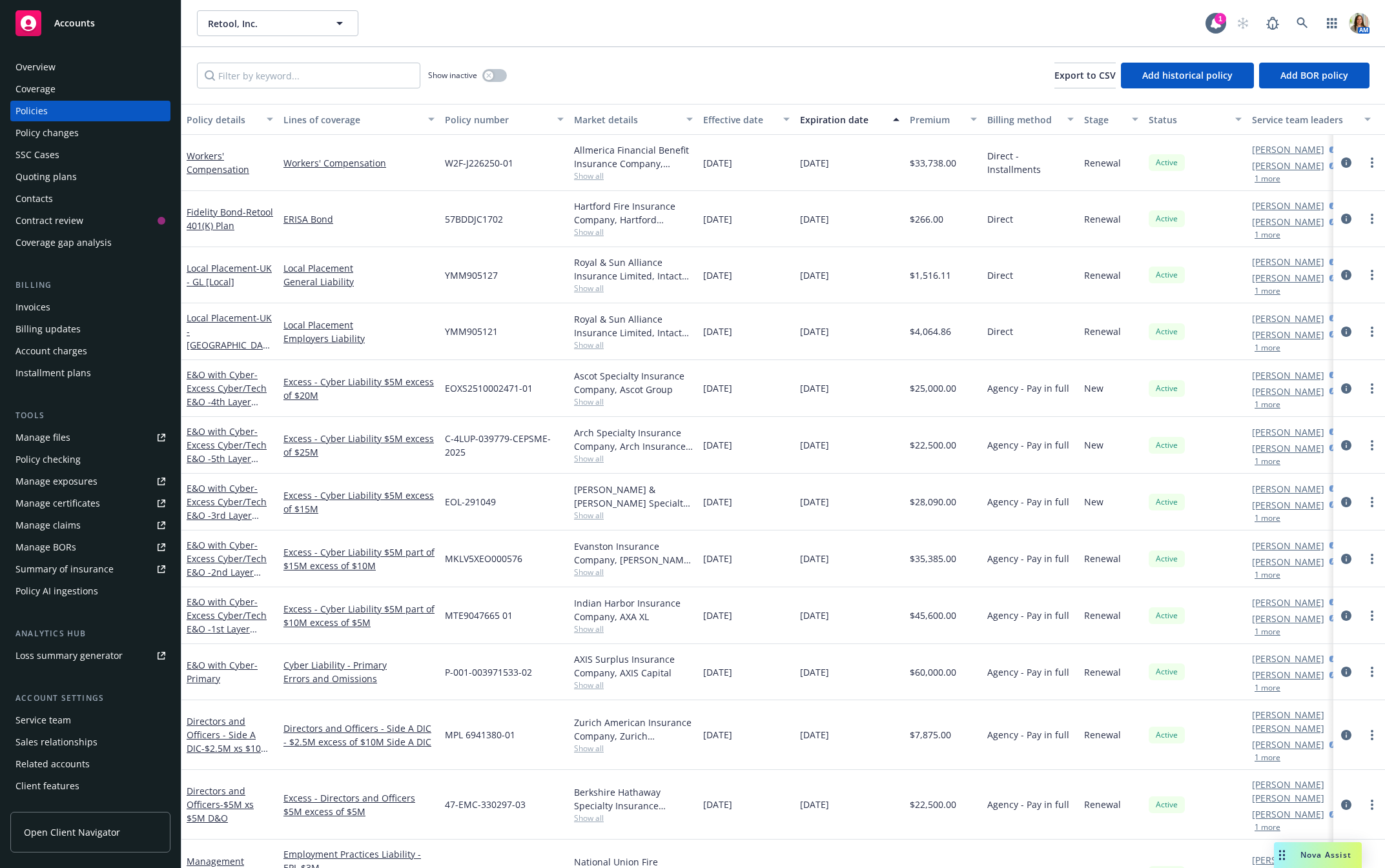
click at [82, 186] on div "Overview Coverage Policies Policy changes SSC Cases Quoting plans Contacts Cont…" at bounding box center [91, 155] width 160 height 196
click at [57, 171] on div "Quoting plans" at bounding box center [46, 177] width 61 height 20
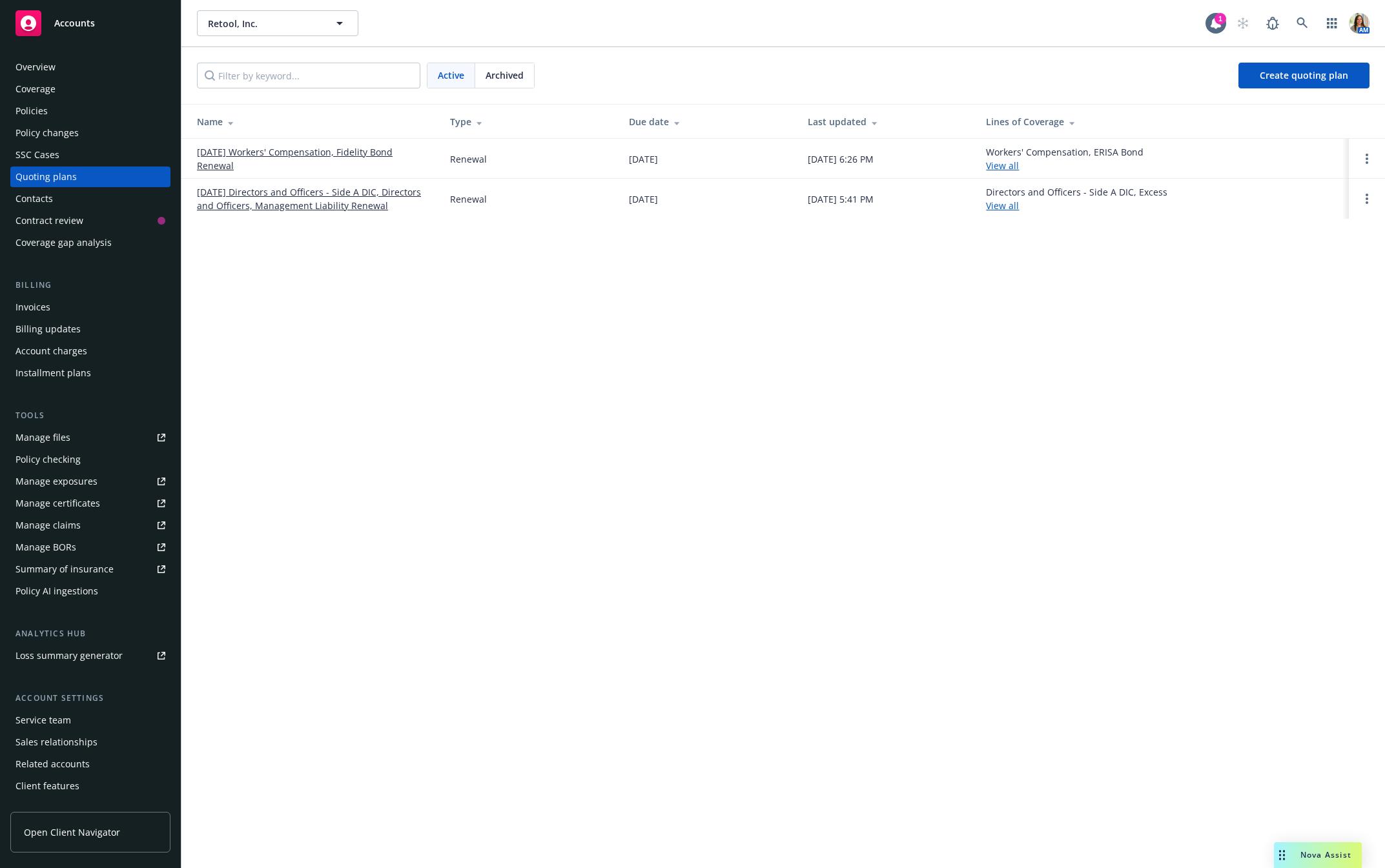
click at [516, 76] on span "Archived" at bounding box center [504, 75] width 38 height 14
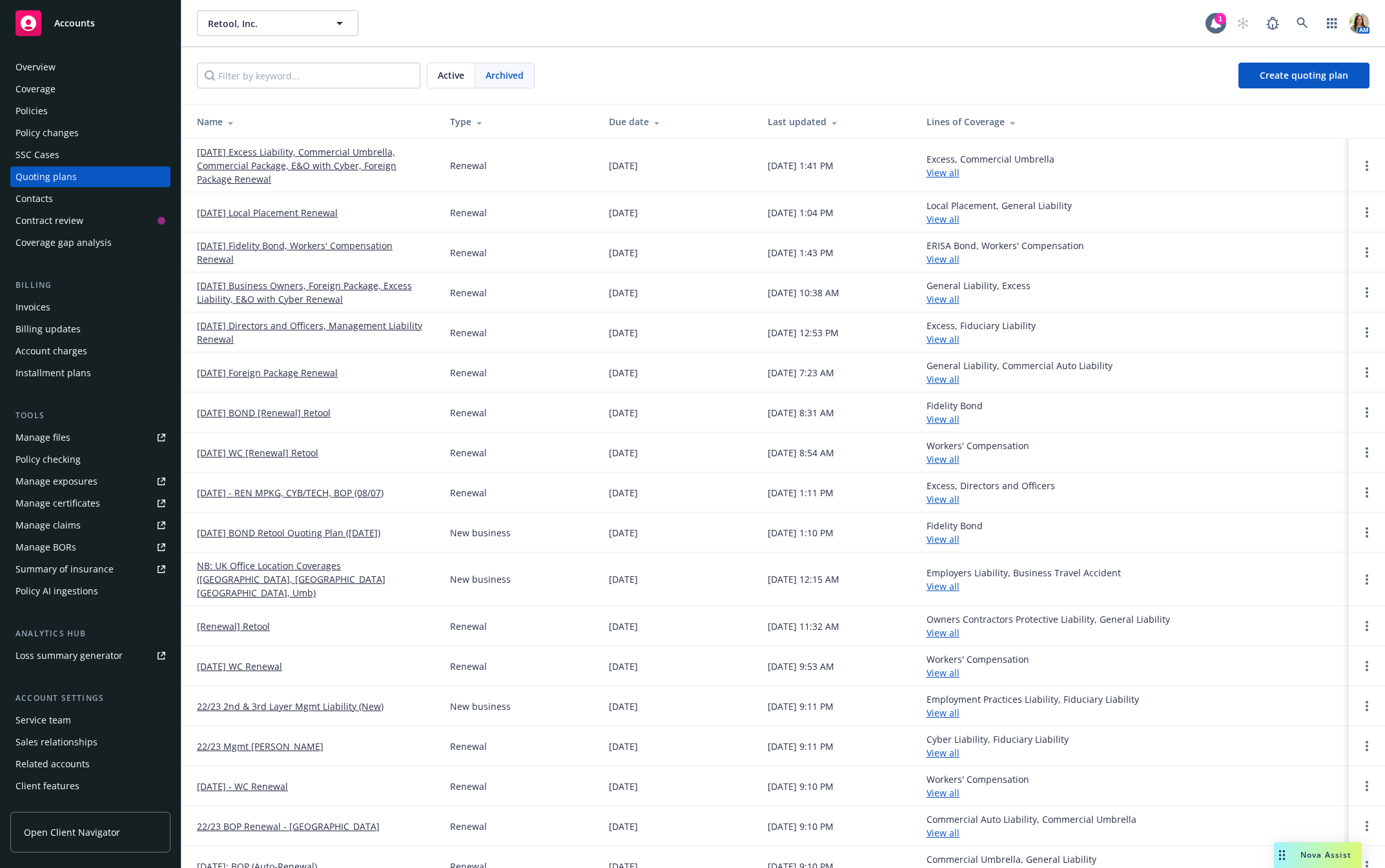
click at [293, 150] on link "08/07/25 Excess Liability, Commercial Umbrella, Commercial Package, E&O with Cy…" at bounding box center [313, 165] width 232 height 41
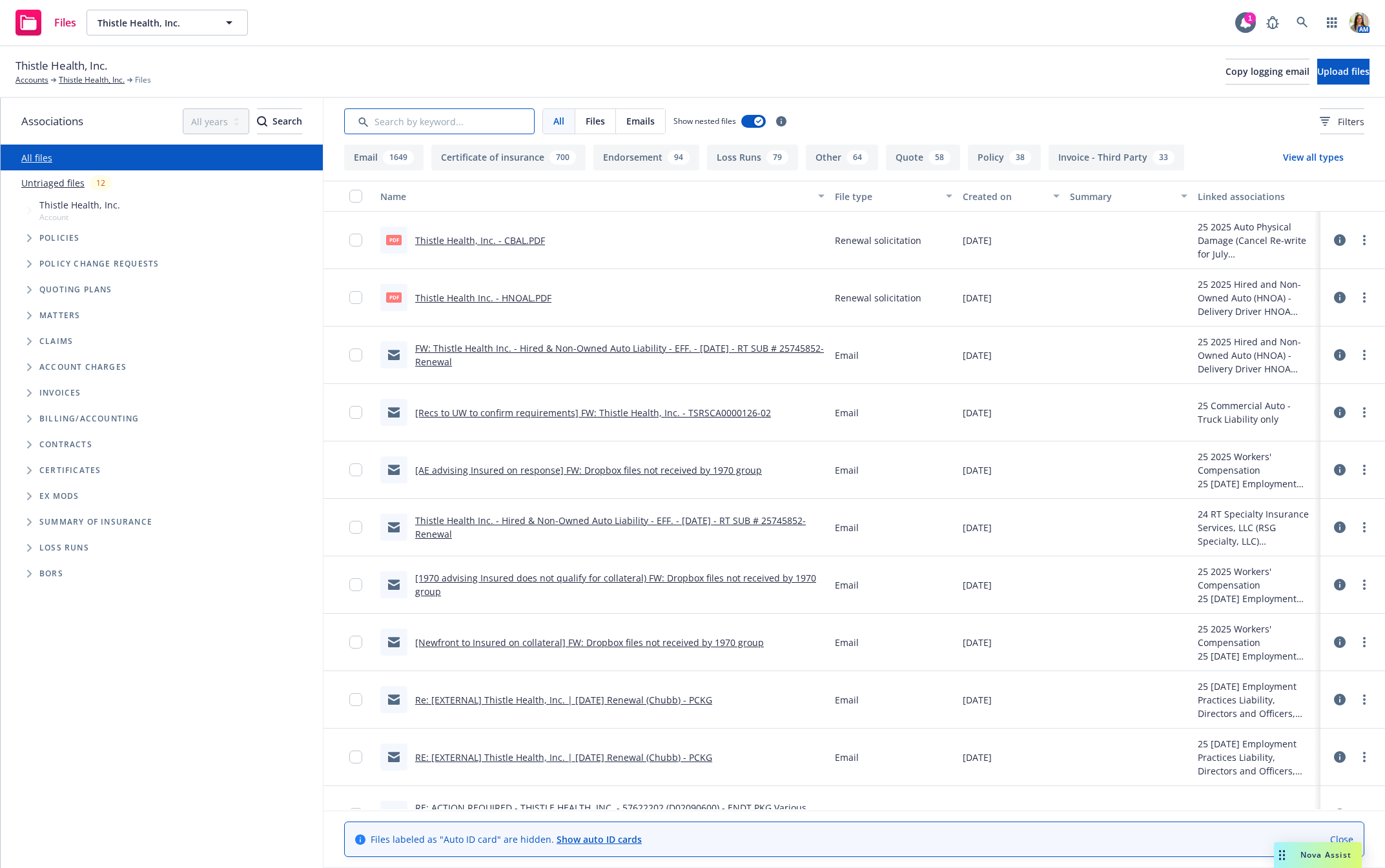
click at [430, 130] on input "Search by keyword..." at bounding box center [439, 122] width 190 height 26
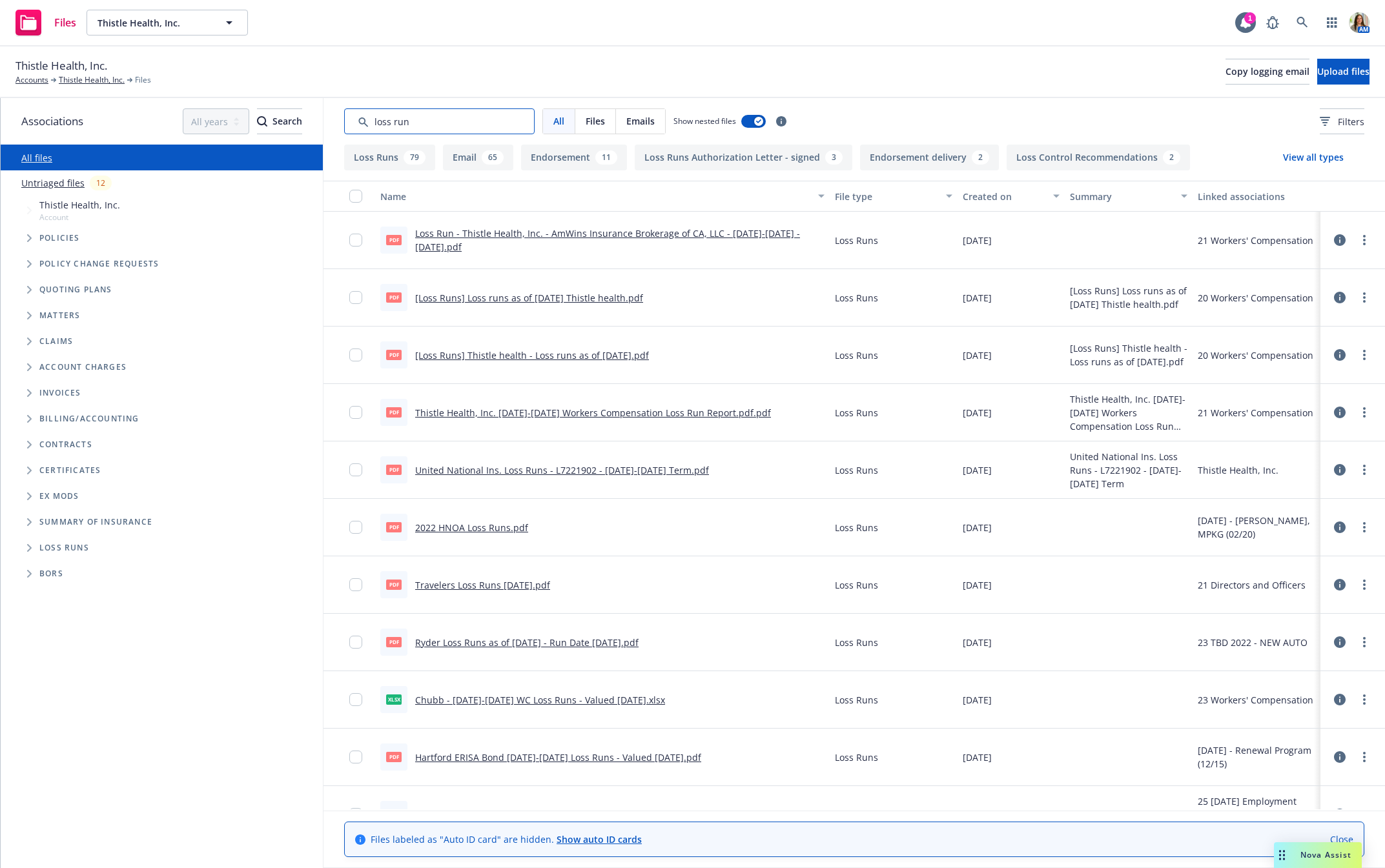
type input "loss run"
click at [845, 192] on div "File type" at bounding box center [886, 196] width 103 height 14
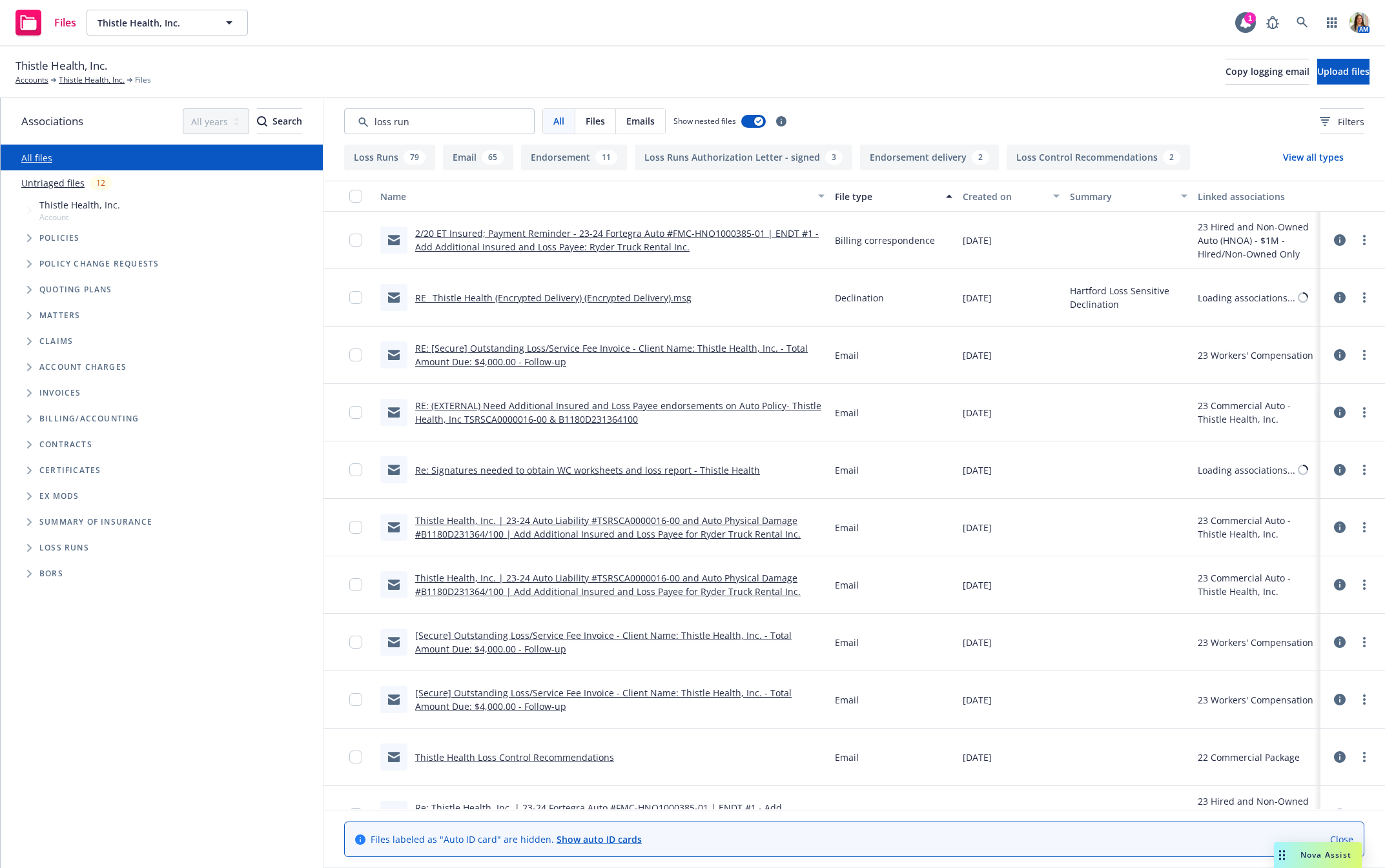
click at [971, 205] on button "Created on" at bounding box center [1010, 195] width 106 height 31
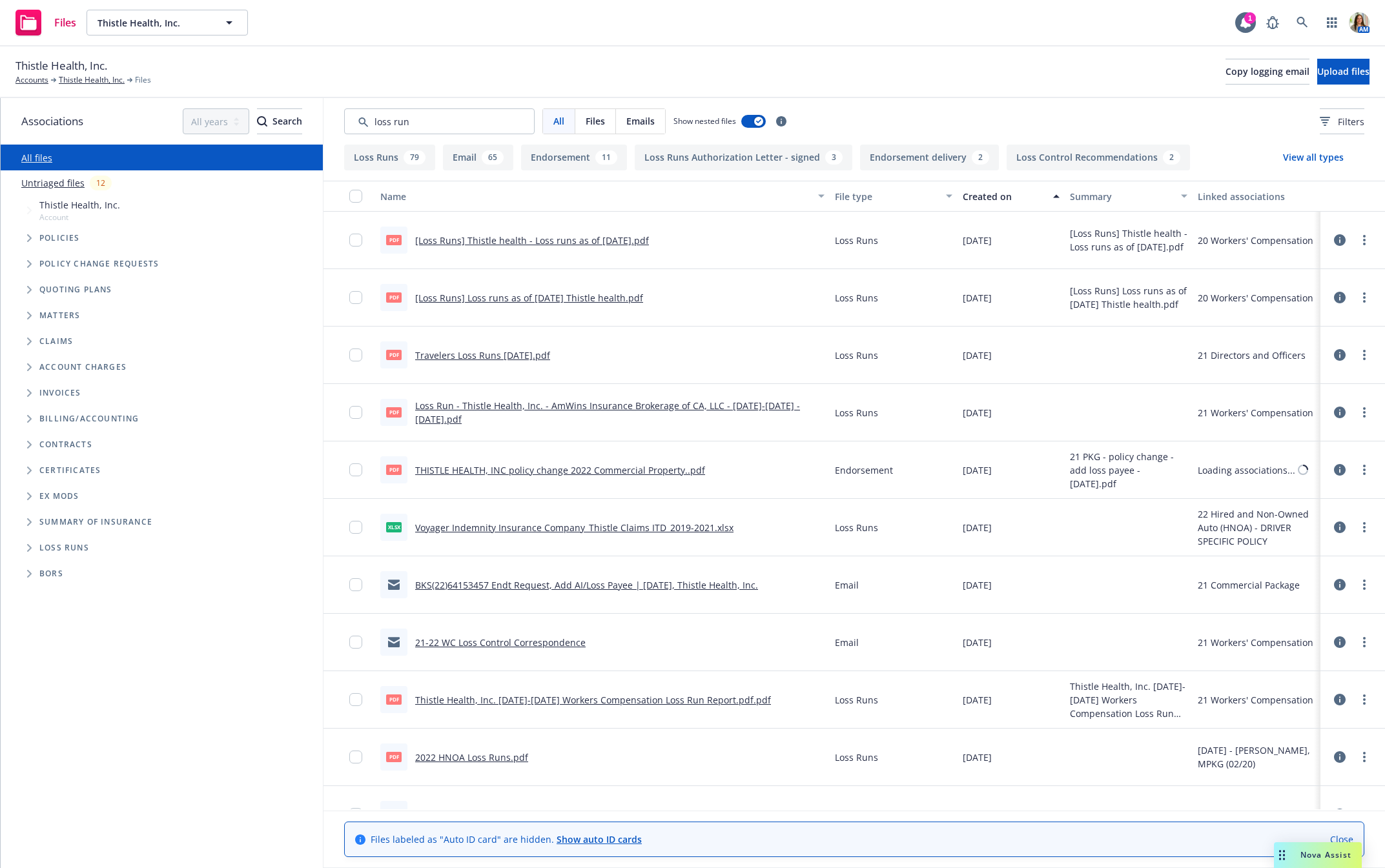
click at [971, 202] on div "Created on" at bounding box center [1003, 196] width 82 height 14
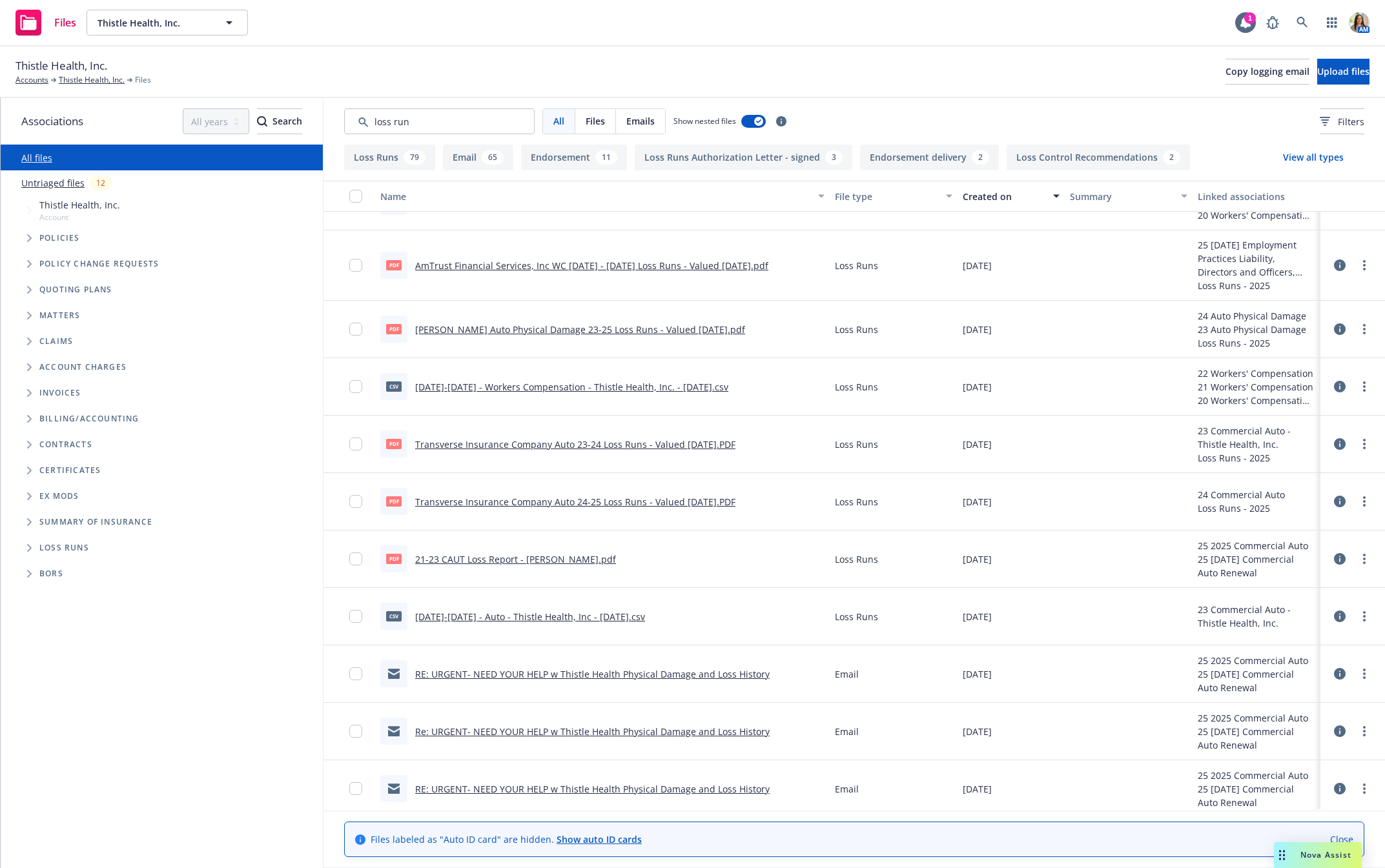
scroll to position [866, 0]
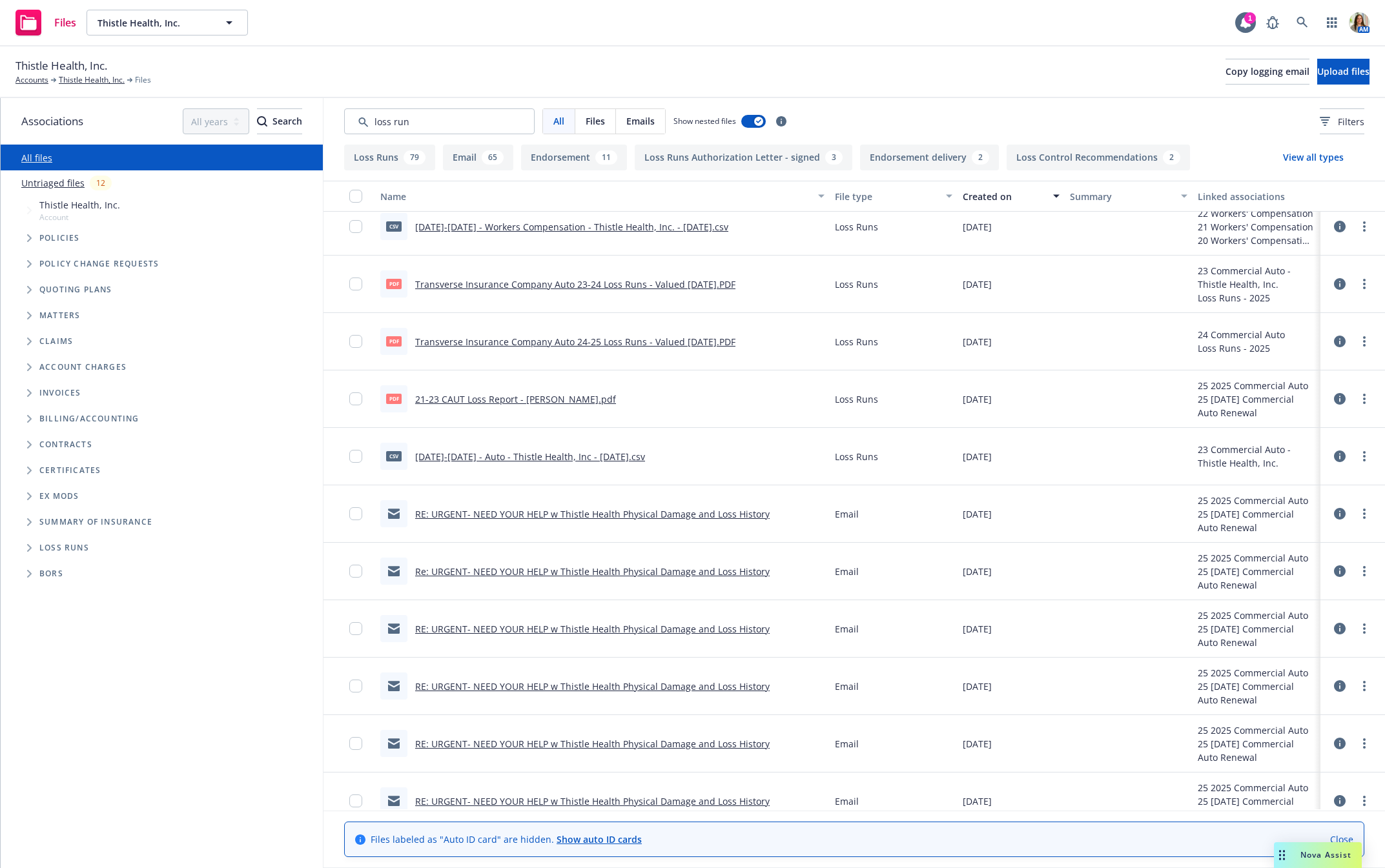
click at [485, 404] on link "21-23 CAUT Loss Report - Ryder.pdf" at bounding box center [516, 399] width 201 height 12
click at [1301, 17] on icon at bounding box center [1301, 22] width 11 height 11
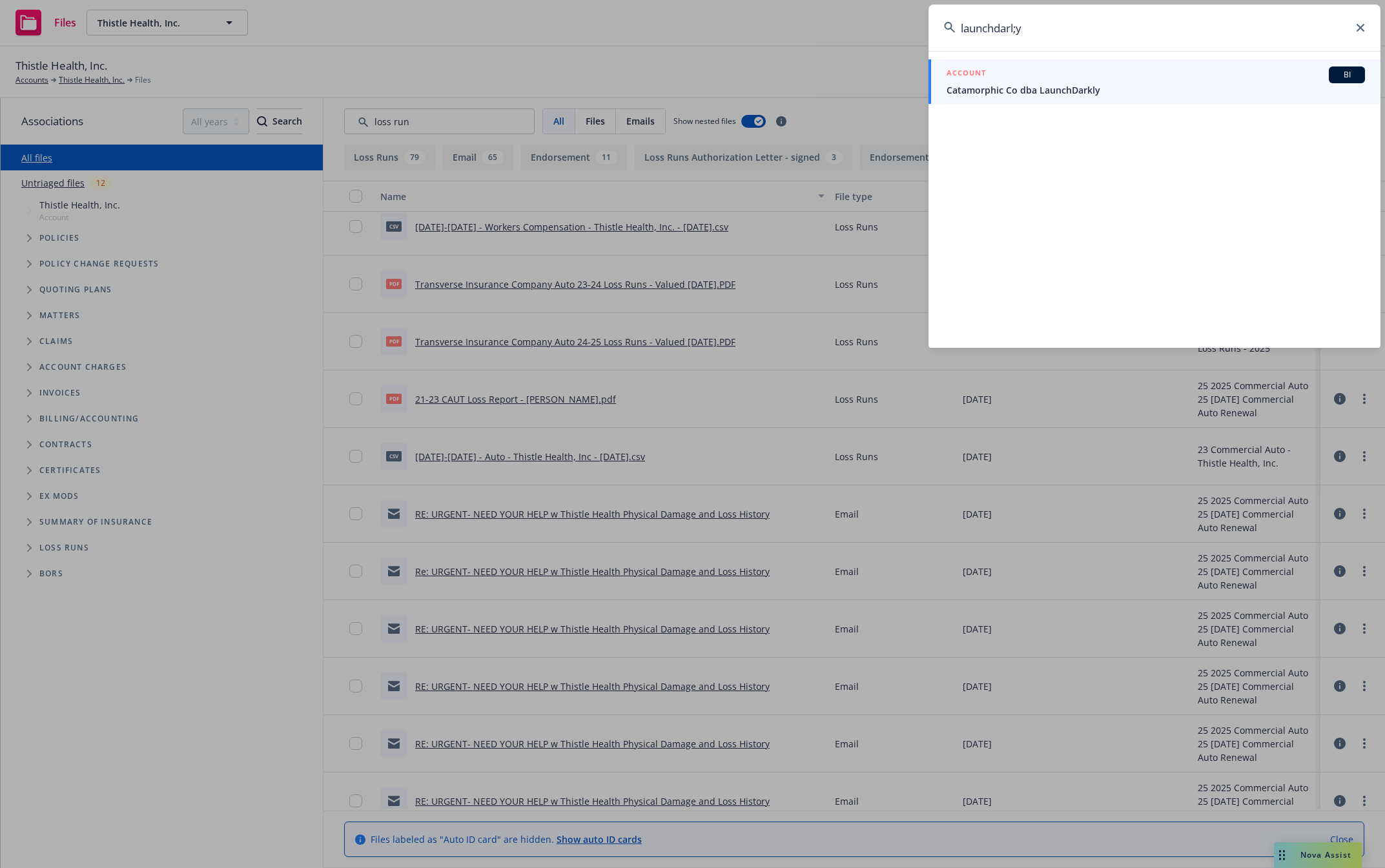
type input "launchdarl;y"
click at [1109, 94] on span "Catamorphic Co dba LaunchDarkly" at bounding box center [1156, 90] width 418 height 14
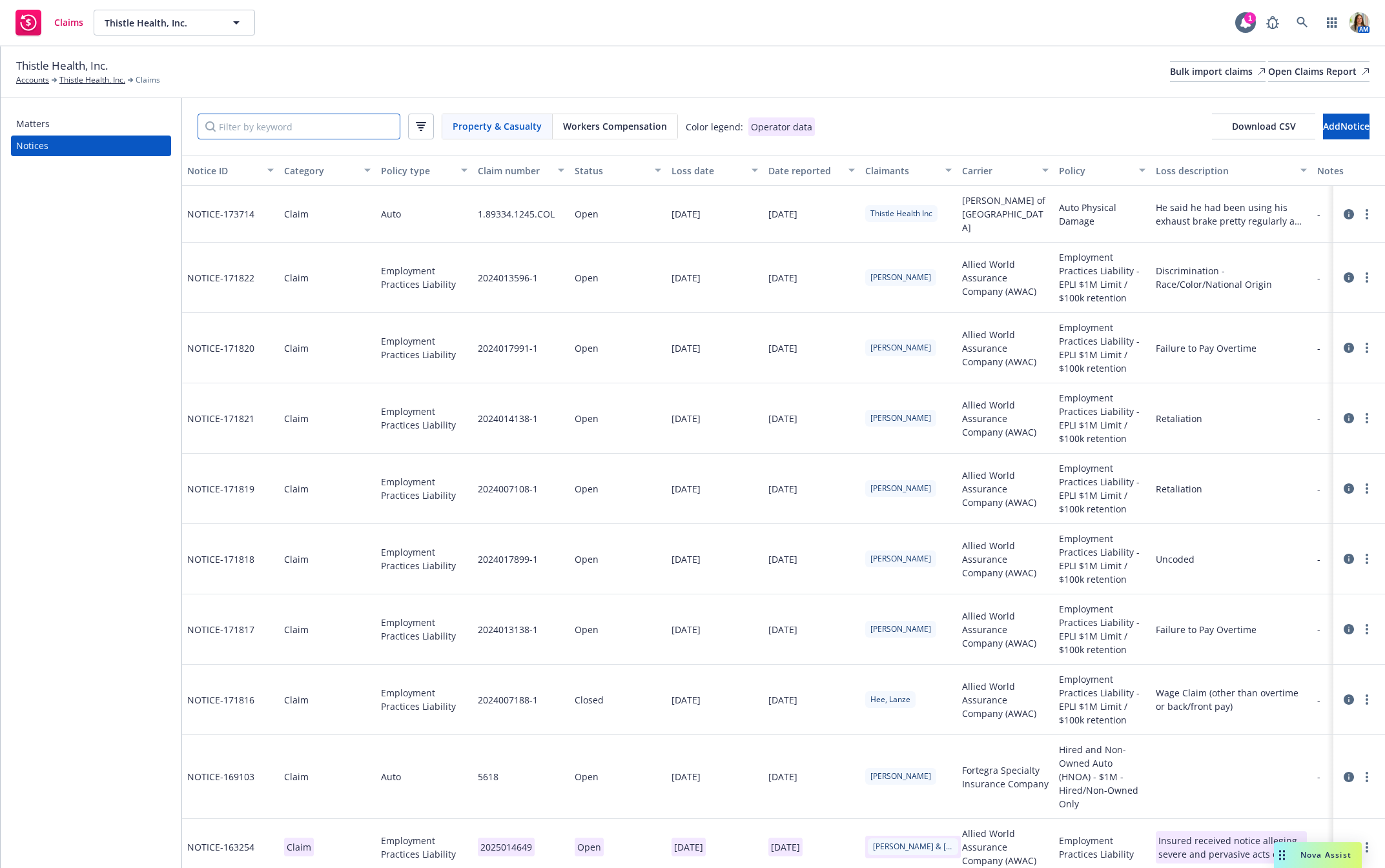
click at [357, 129] on input "Filter by keyword" at bounding box center [299, 127] width 203 height 26
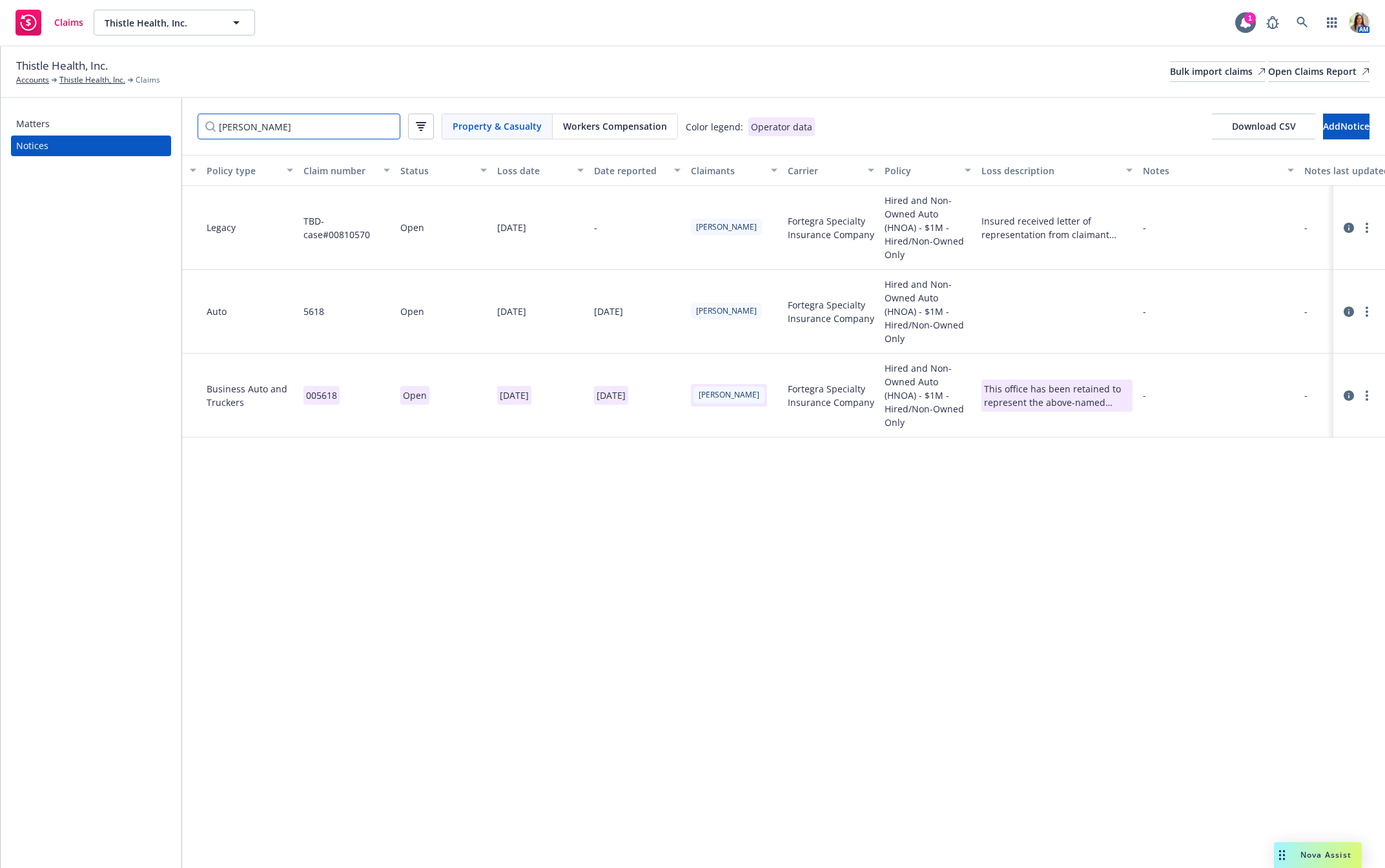
scroll to position [0, 178]
type input "[PERSON_NAME]"
click at [1008, 229] on div "Insured received letter of representation from claimant regarding an auto accid…" at bounding box center [1053, 228] width 151 height 27
click at [1008, 229] on div "Insured received letter of representation from claimant regarding an auto accid…" at bounding box center [1053, 228] width 151 height 27
click at [1020, 221] on div "Insured received letter of representation from claimant regarding an auto accid…" at bounding box center [1053, 228] width 151 height 27
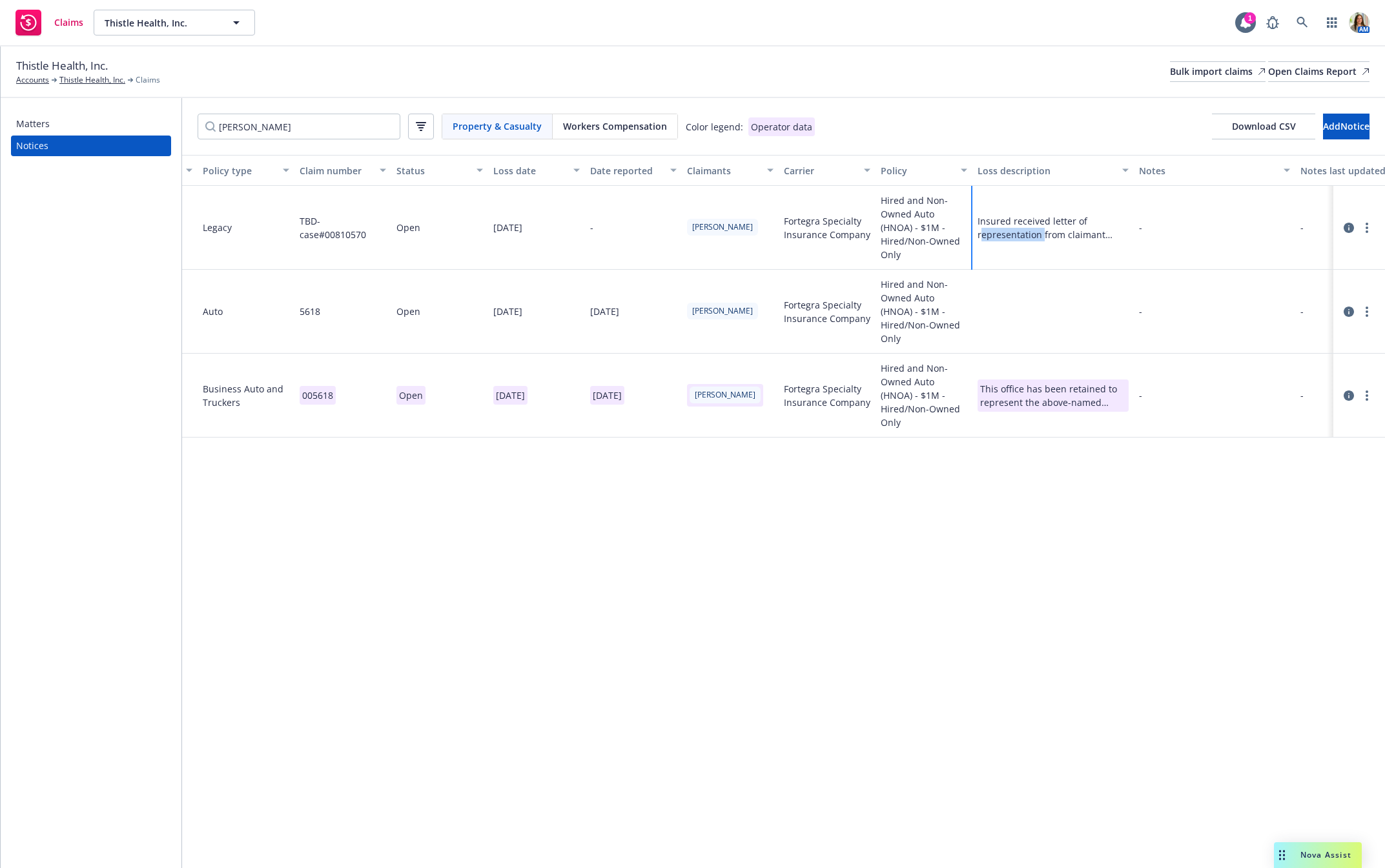
click at [1020, 221] on div "Insured received letter of representation from claimant regarding an auto accid…" at bounding box center [1053, 228] width 151 height 27
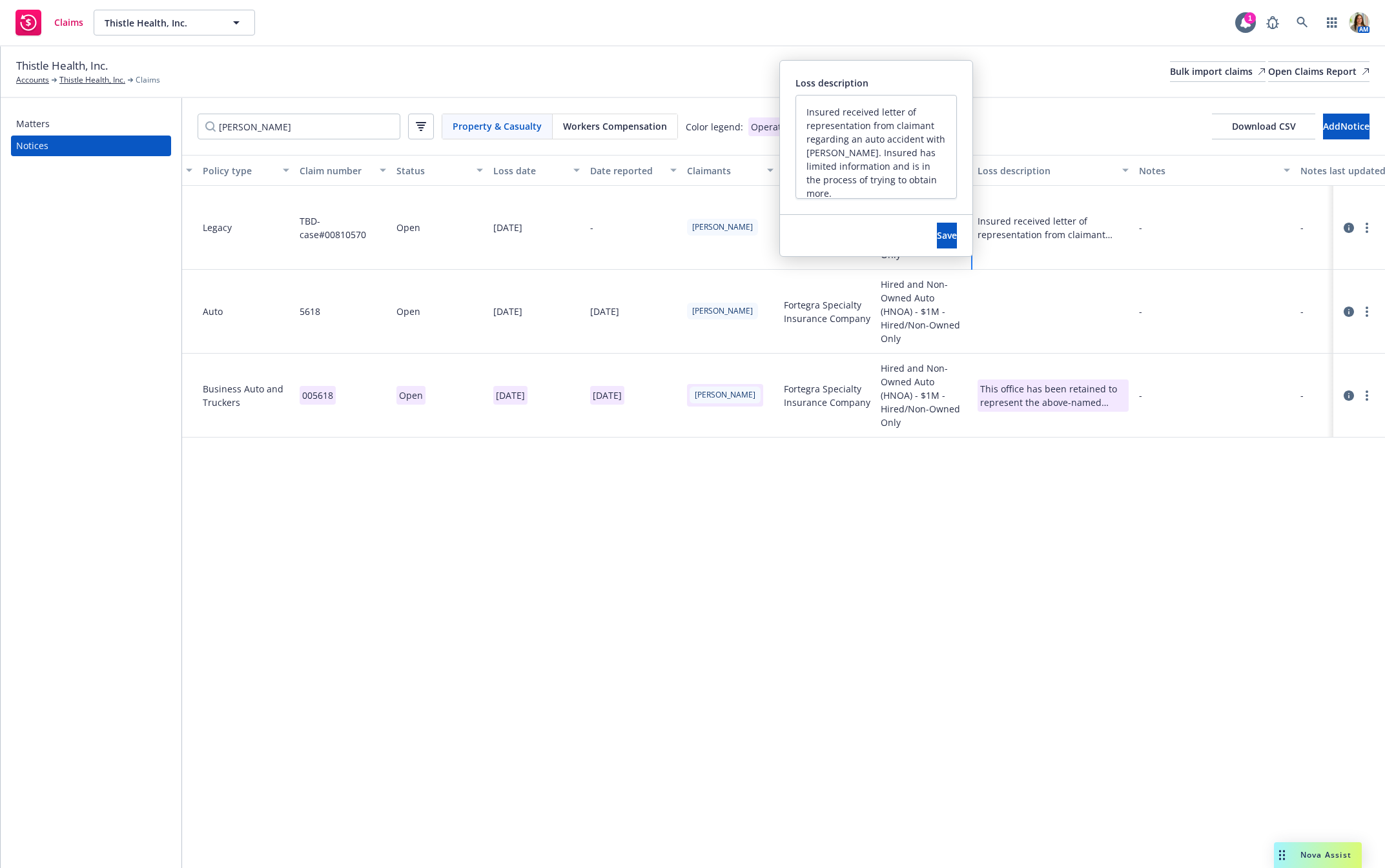
scroll to position [0, 0]
click at [1078, 232] on div "Insured received letter of representation from claimant regarding an auto accid…" at bounding box center [1053, 228] width 151 height 27
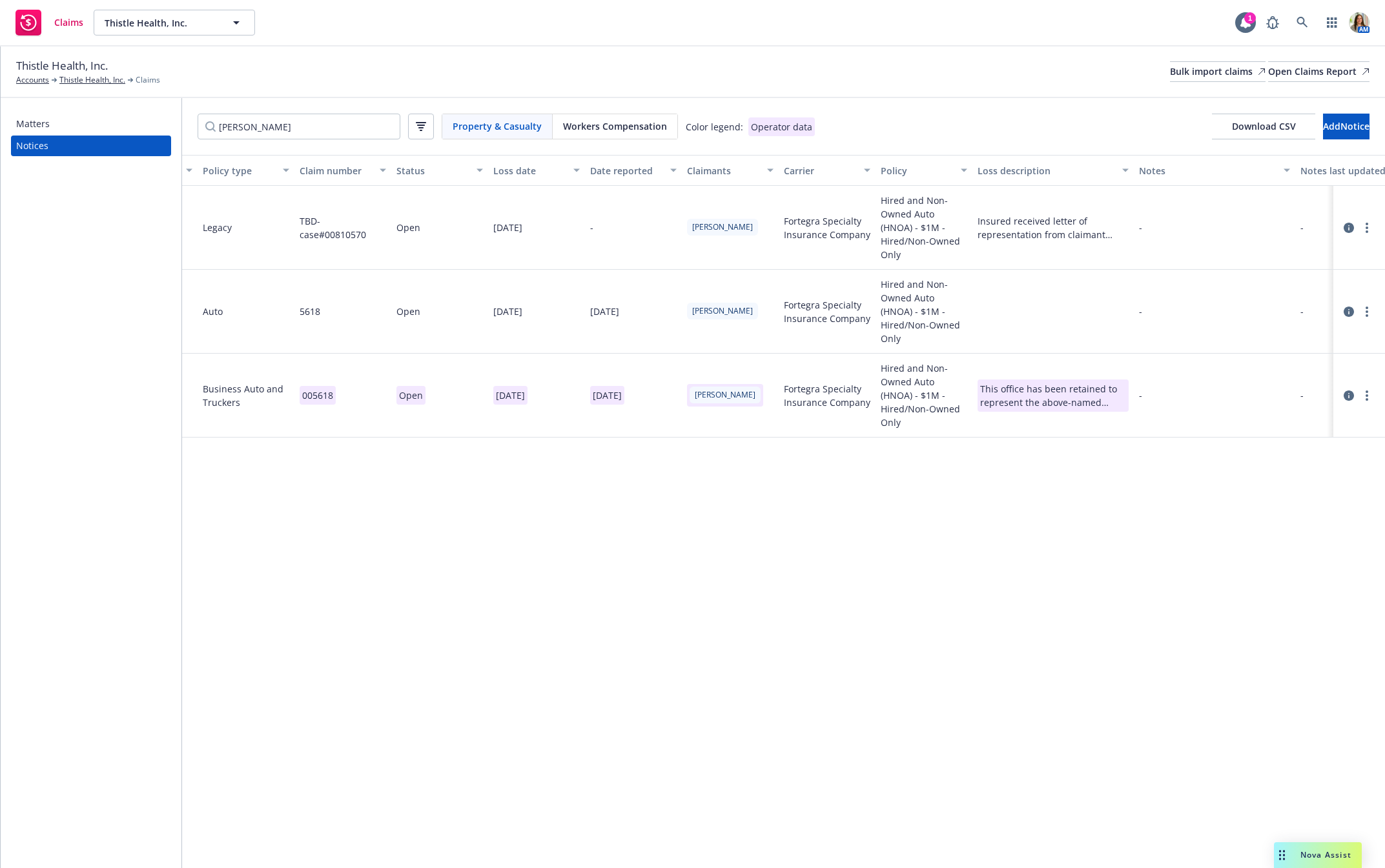
click at [1344, 306] on icon at bounding box center [1349, 312] width 11 height 11
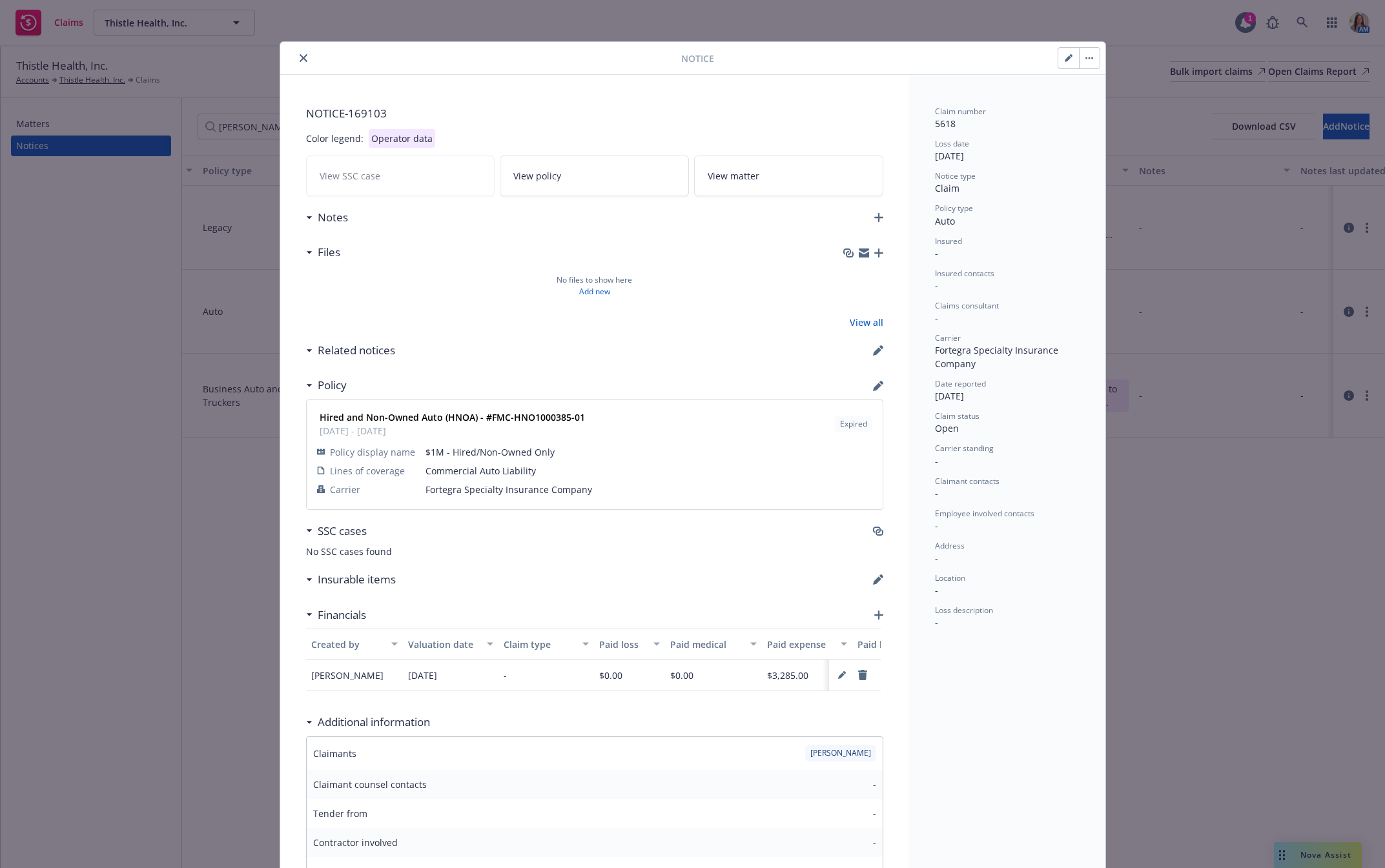
click at [300, 59] on icon "close" at bounding box center [303, 58] width 8 height 8
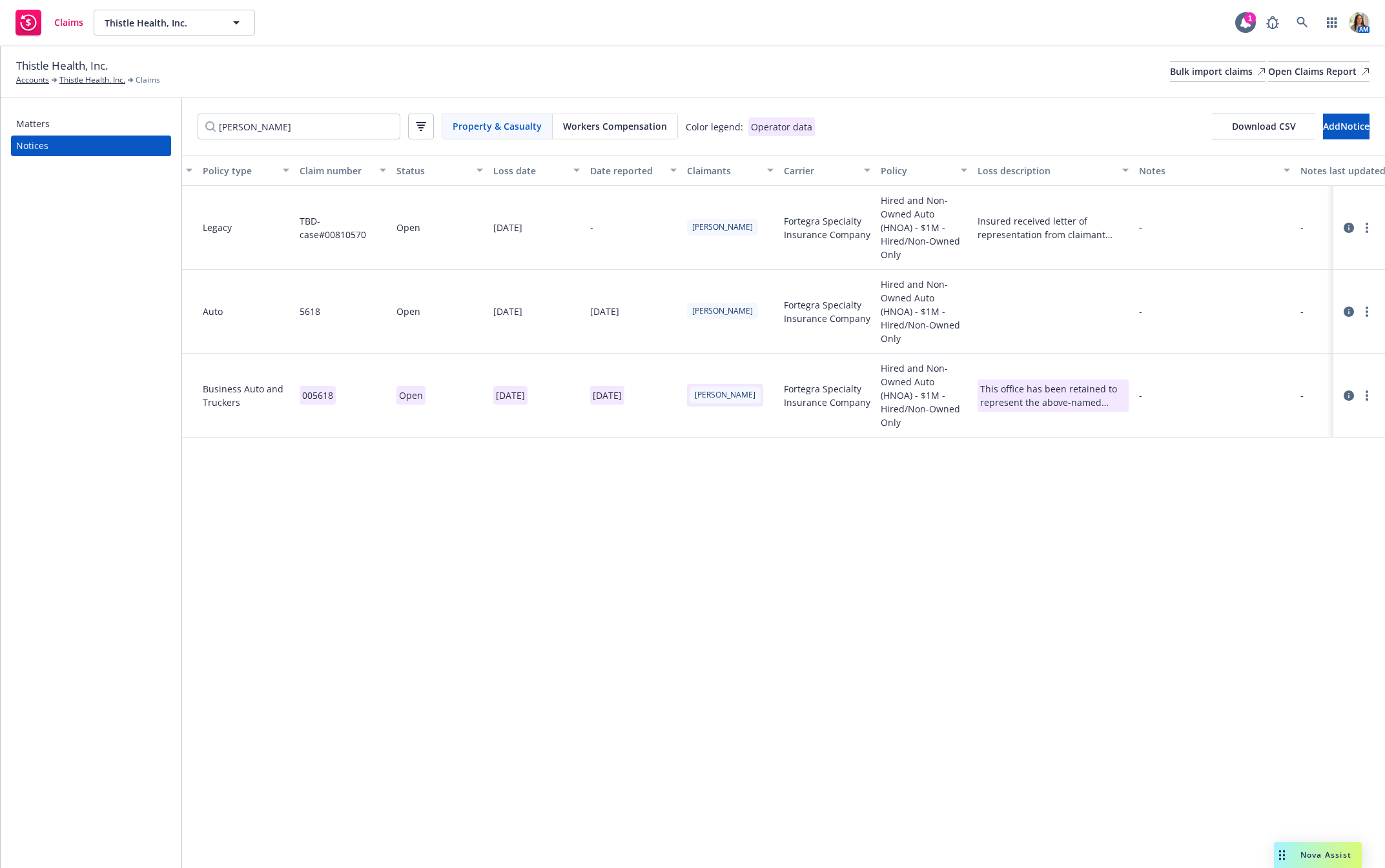
click at [1345, 223] on icon at bounding box center [1349, 228] width 11 height 11
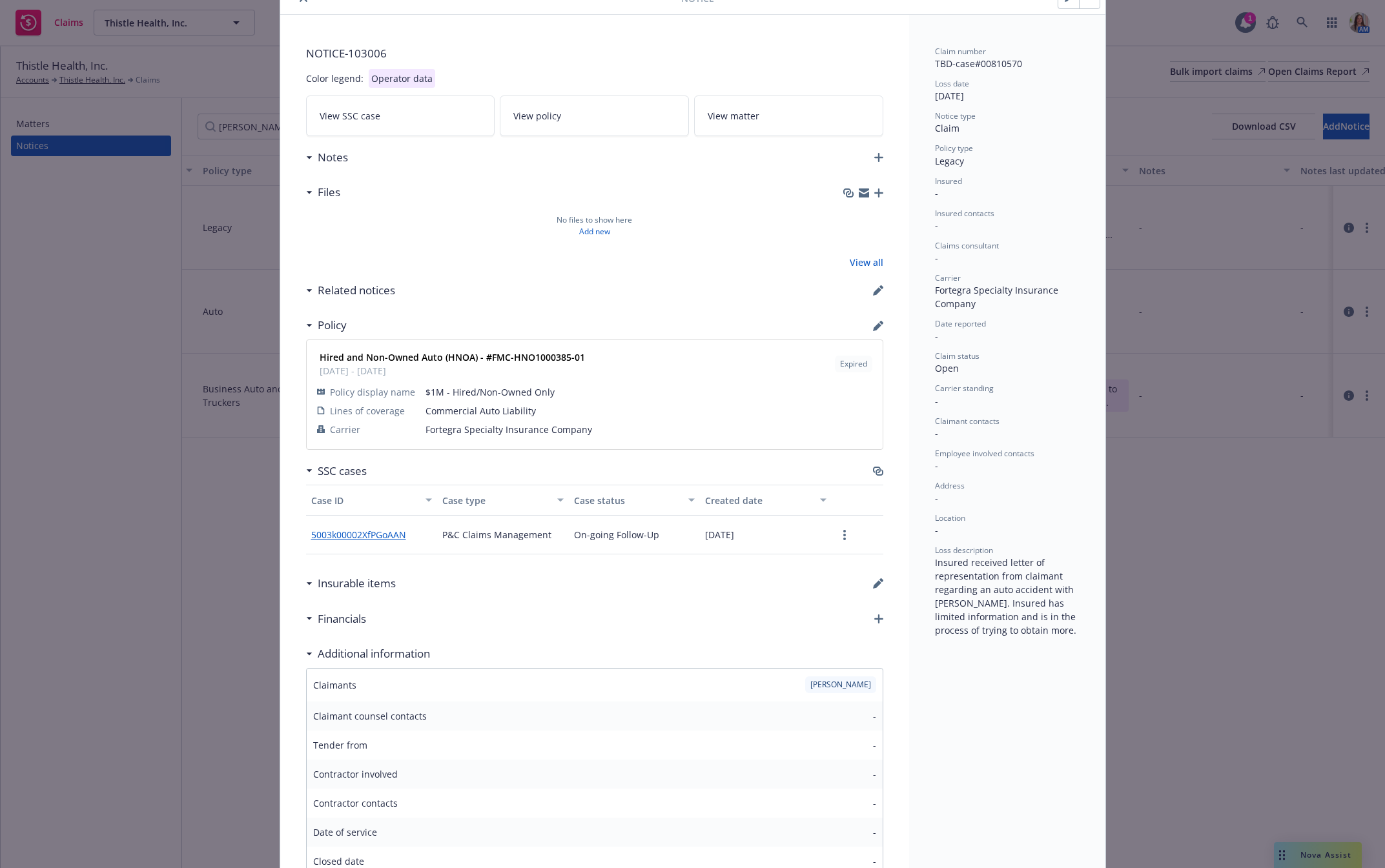
scroll to position [65, 0]
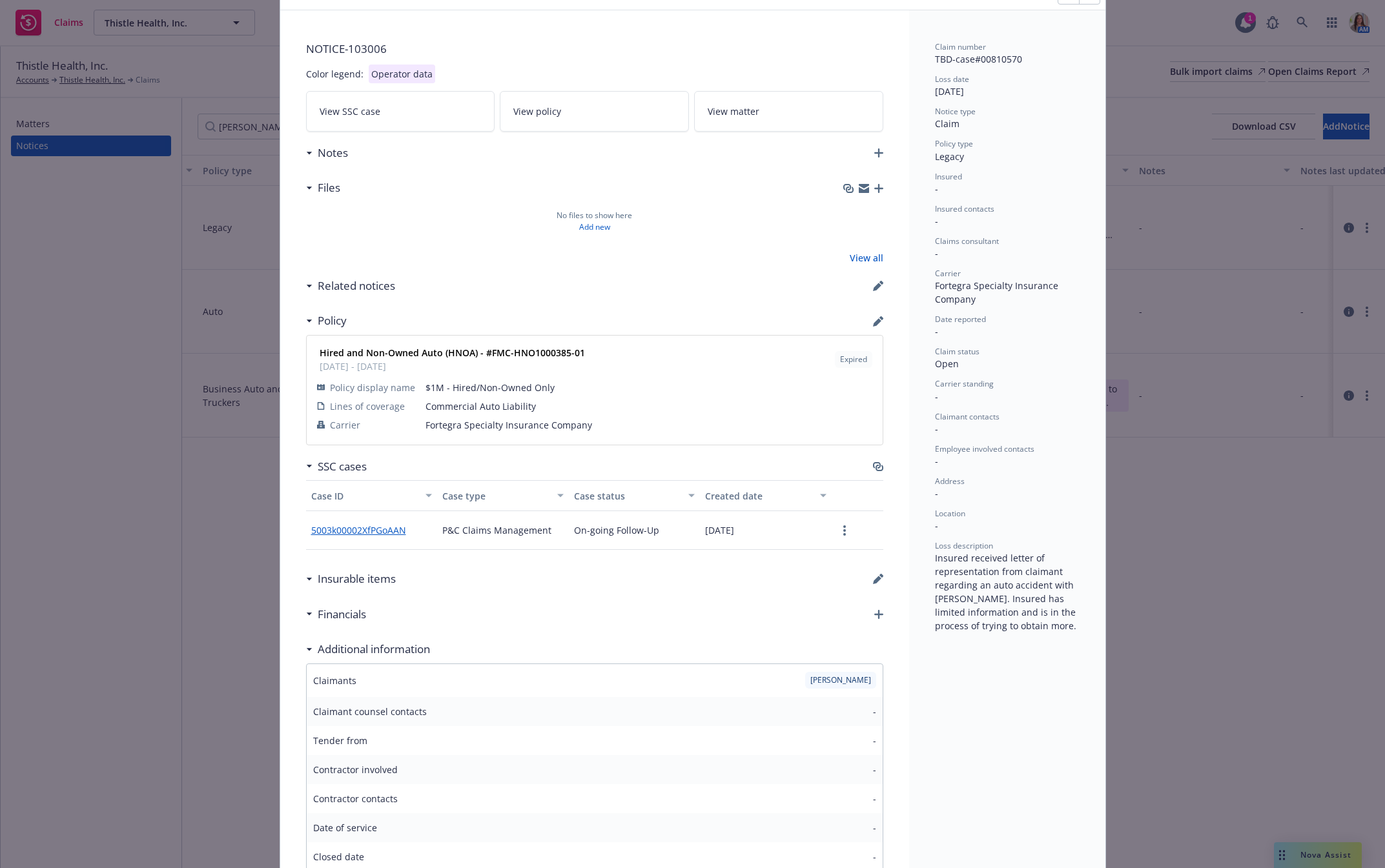
click at [352, 532] on link "5003k00002XfPGoAAN" at bounding box center [363, 531] width 105 height 14
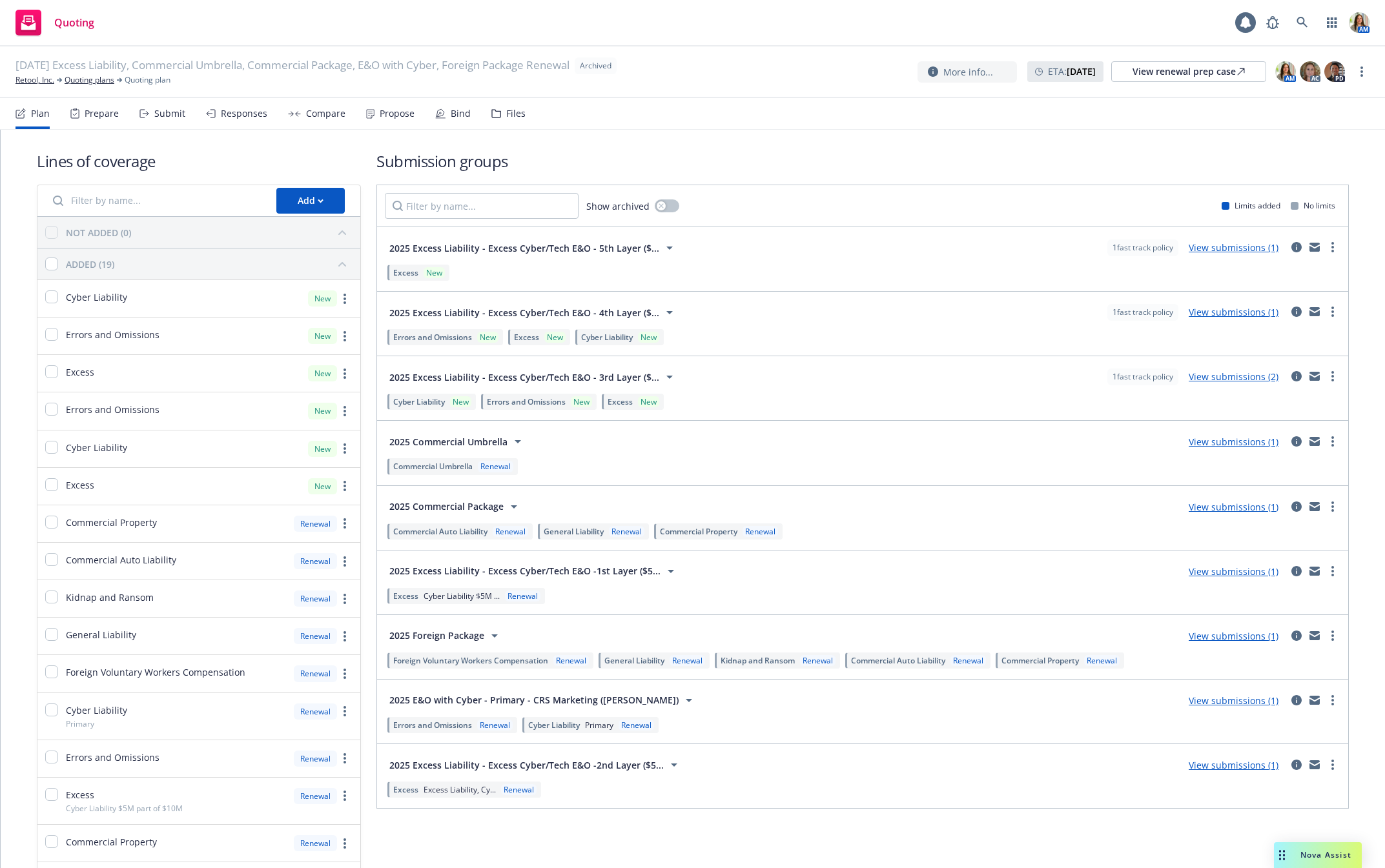
click at [518, 100] on div "Files" at bounding box center [508, 113] width 34 height 31
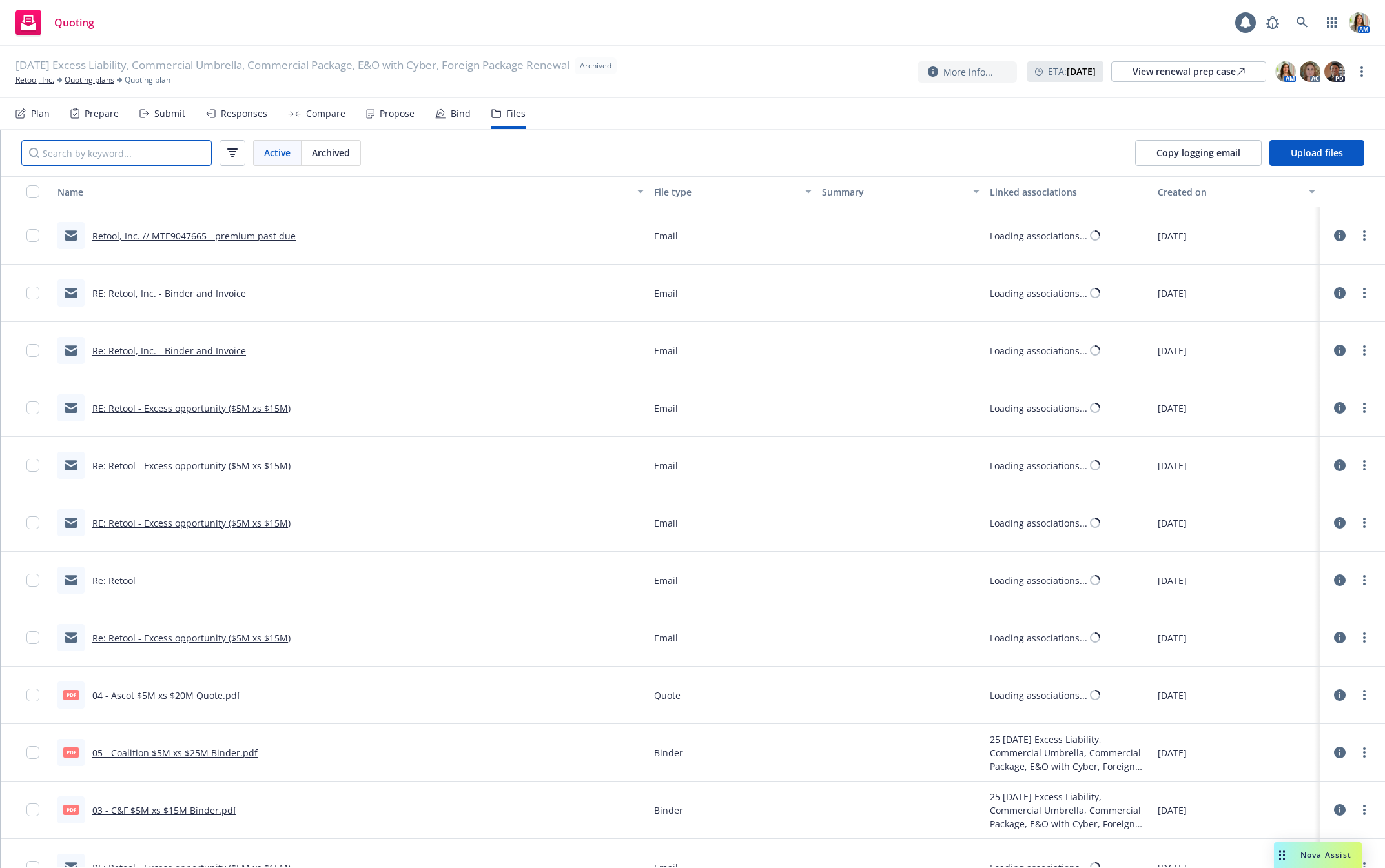
click at [122, 149] on input "Search by keyword..." at bounding box center [116, 153] width 190 height 26
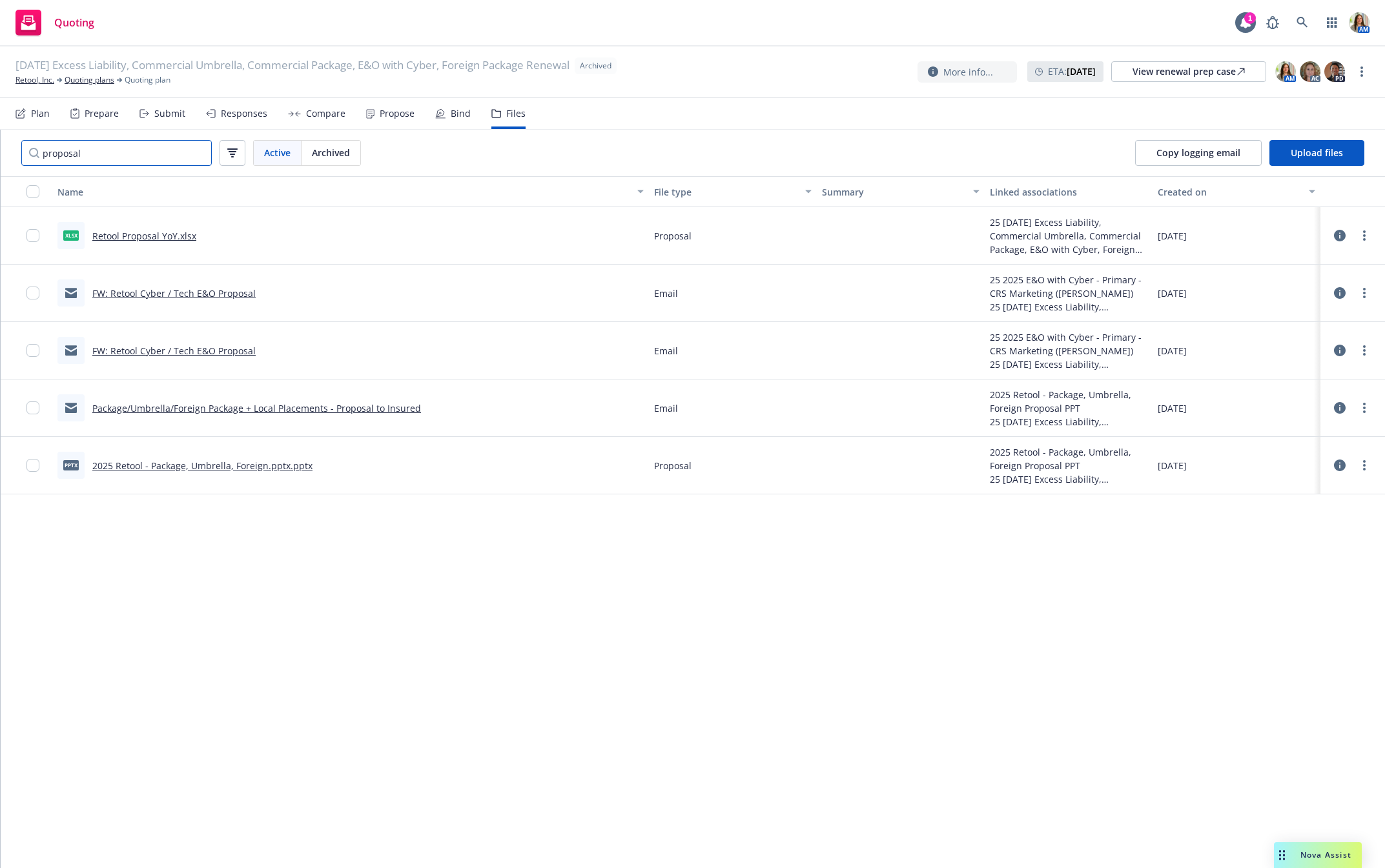
type input "proposal"
click at [139, 239] on link "Retool Proposal YoY.xlsx" at bounding box center [144, 235] width 104 height 12
click at [35, 79] on link "Retool, Inc." at bounding box center [35, 79] width 38 height 11
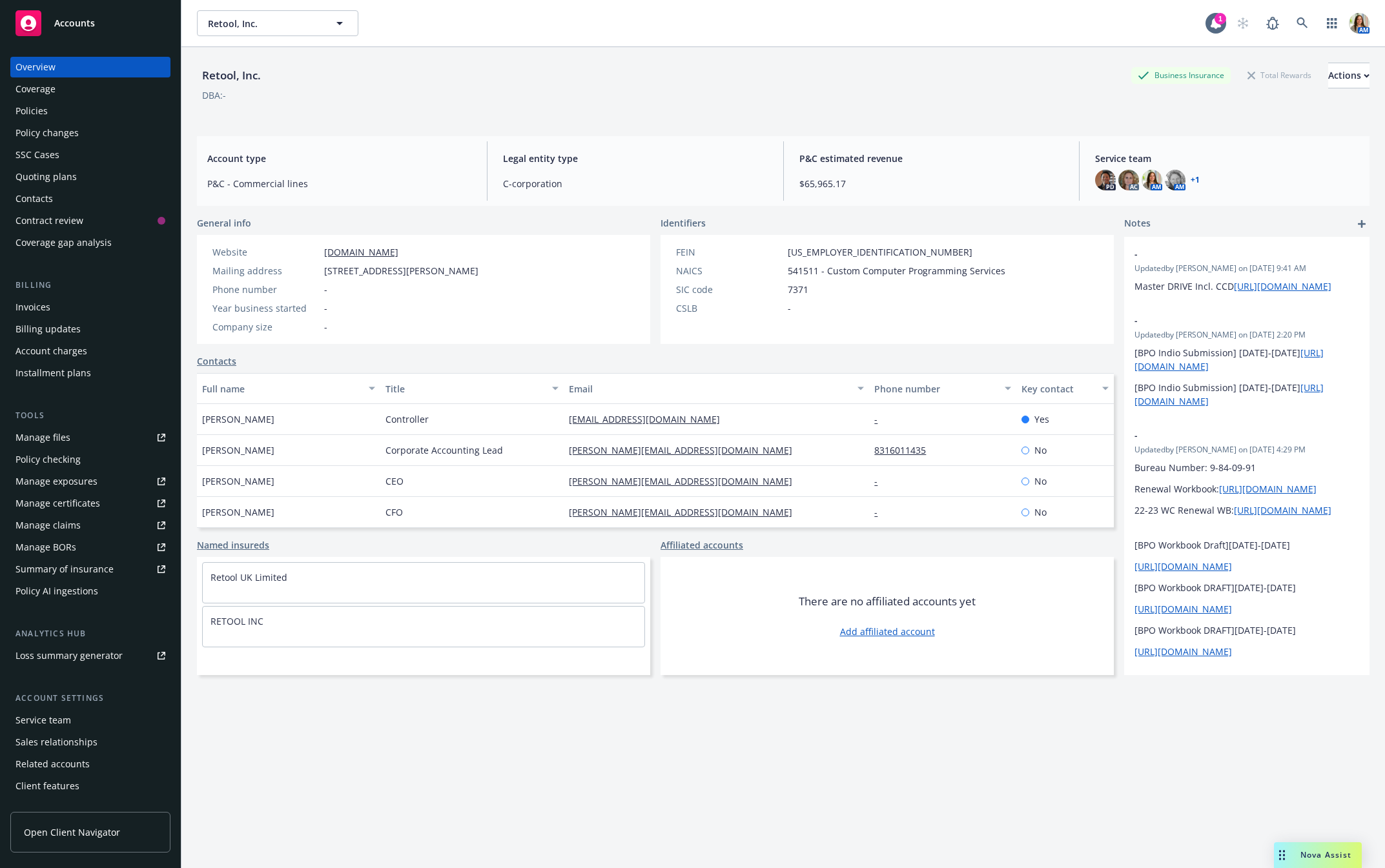
click at [50, 109] on div "Policies" at bounding box center [91, 110] width 149 height 20
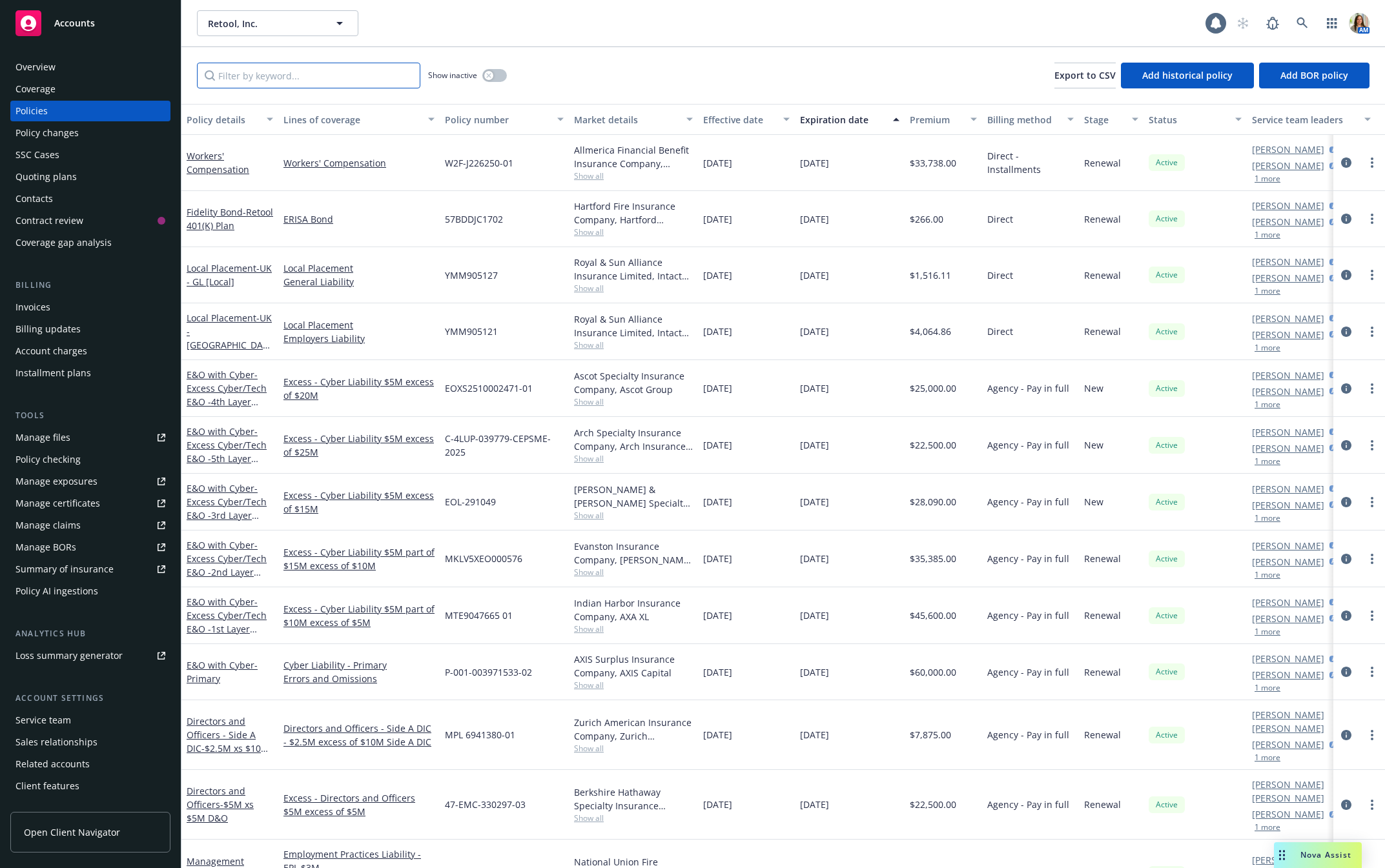
click at [299, 86] on input "Filter by keyword..." at bounding box center [309, 75] width 223 height 26
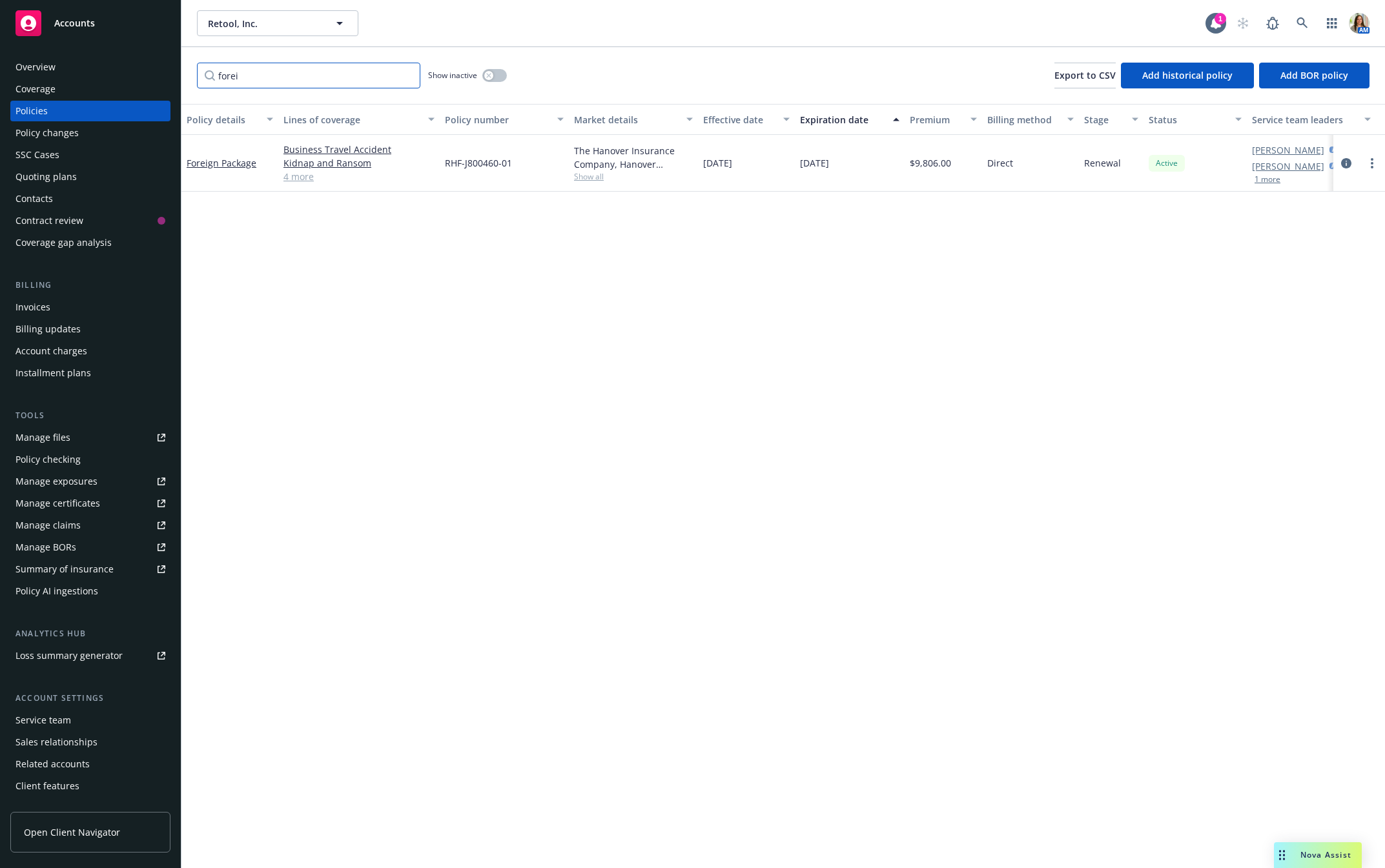
type input "forei"
click at [492, 165] on span "RHF-J800460-01" at bounding box center [478, 163] width 67 height 14
copy span "J800460"
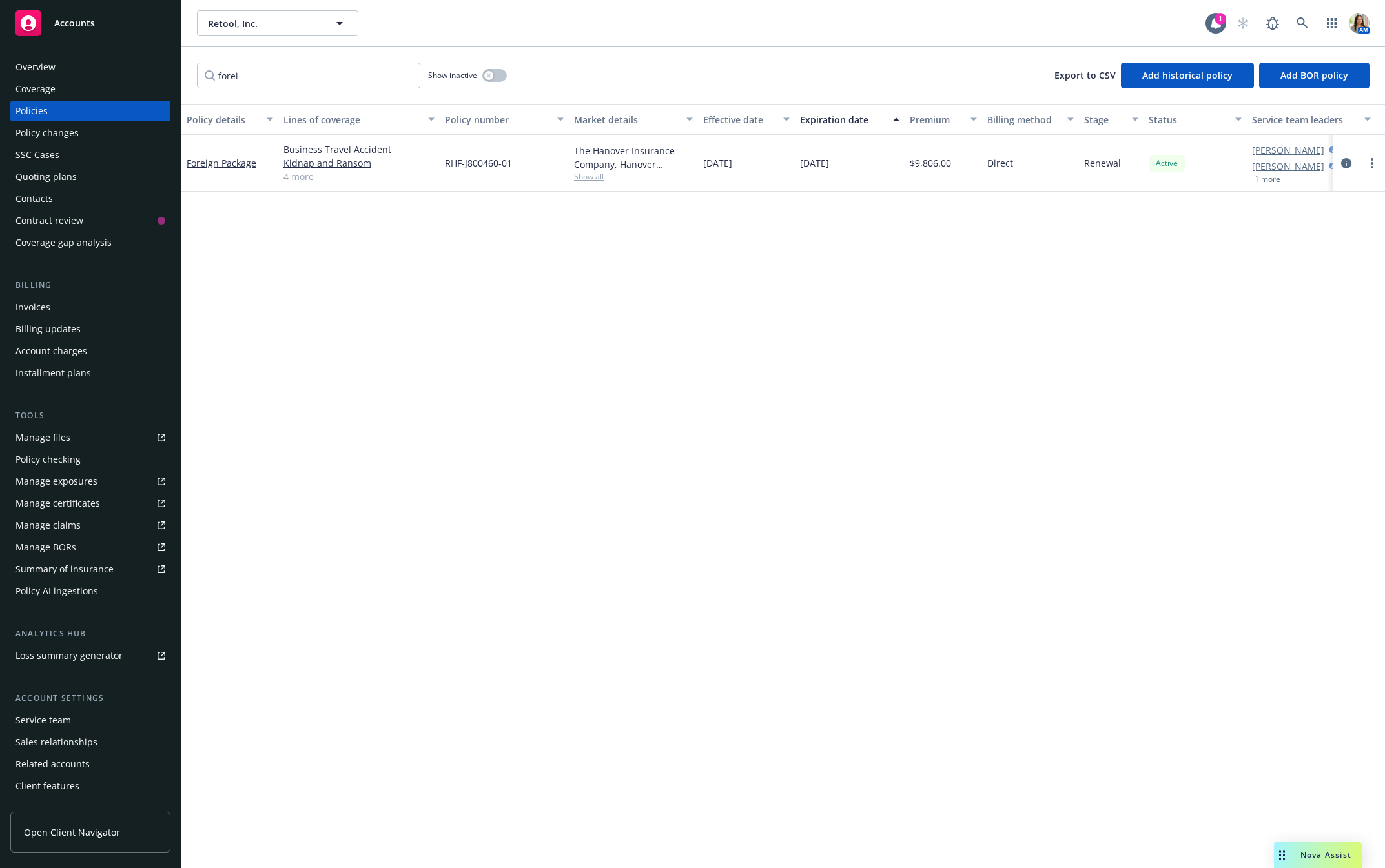
click at [30, 78] on div "Coverage" at bounding box center [35, 88] width 40 height 20
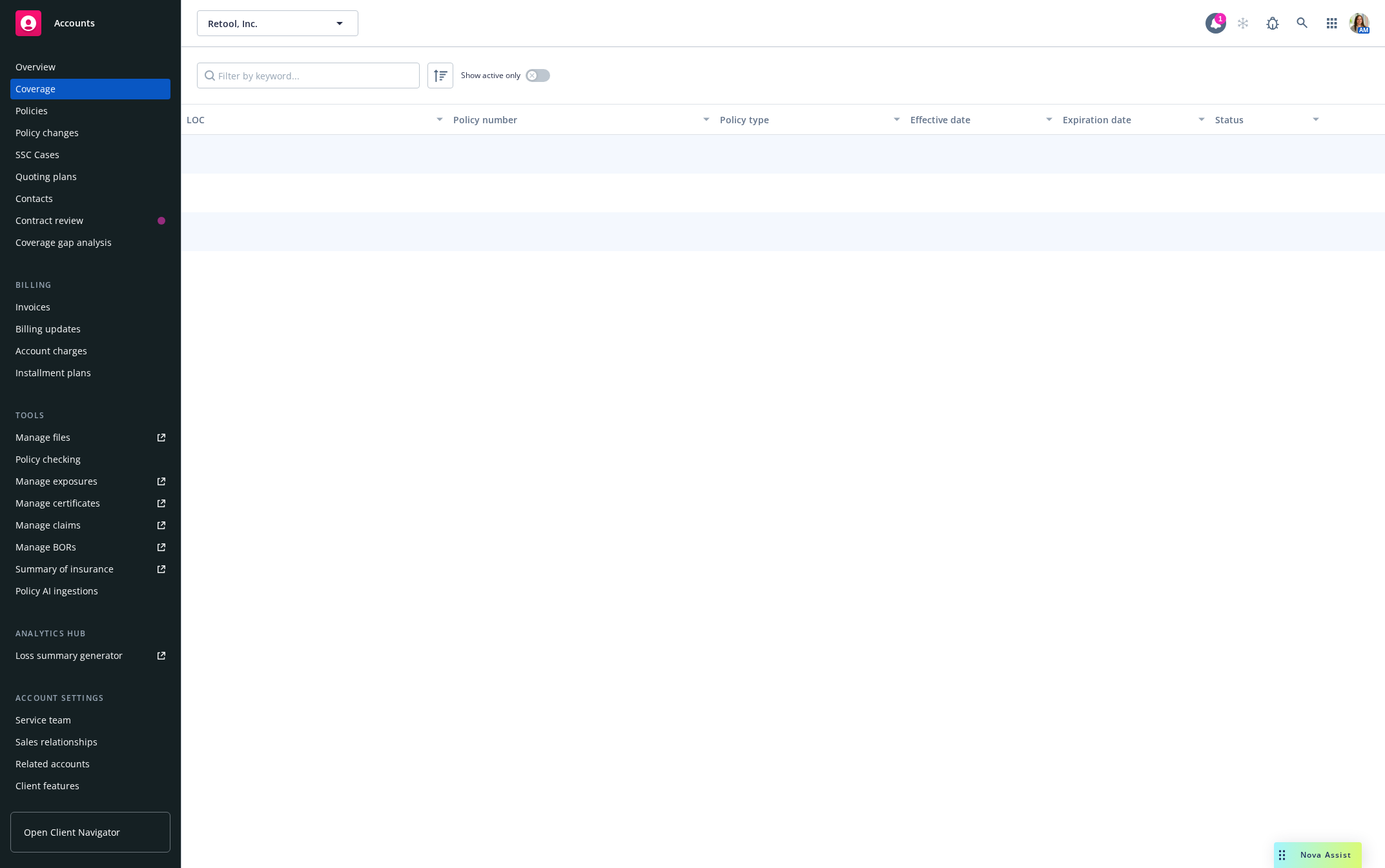
click at [26, 74] on div "Overview" at bounding box center [35, 66] width 40 height 20
